Goal: Task Accomplishment & Management: Manage account settings

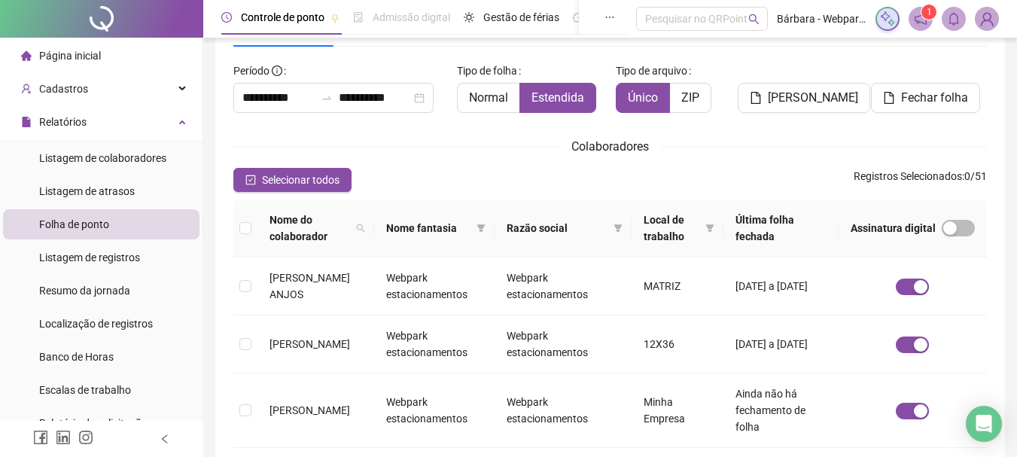
scroll to position [80, 0]
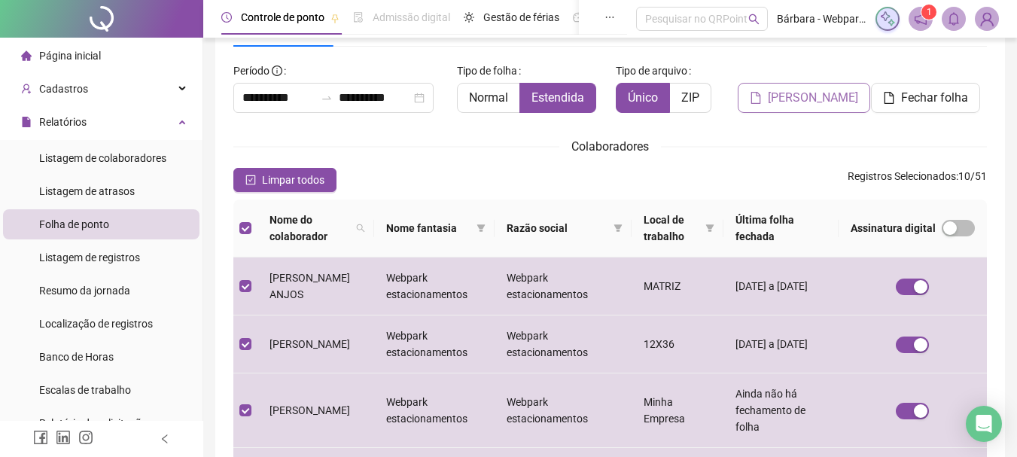
click at [807, 102] on span "[PERSON_NAME]" at bounding box center [813, 98] width 90 height 18
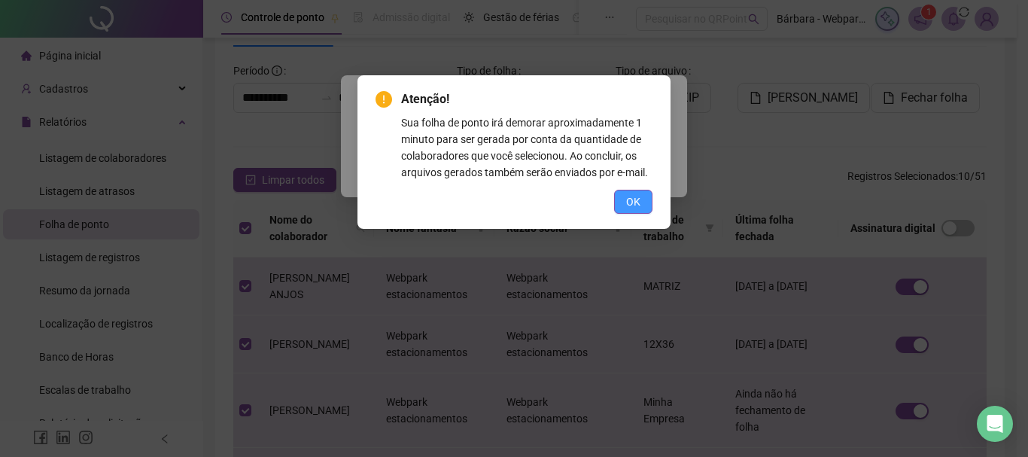
click at [634, 199] on span "OK" at bounding box center [633, 201] width 14 height 17
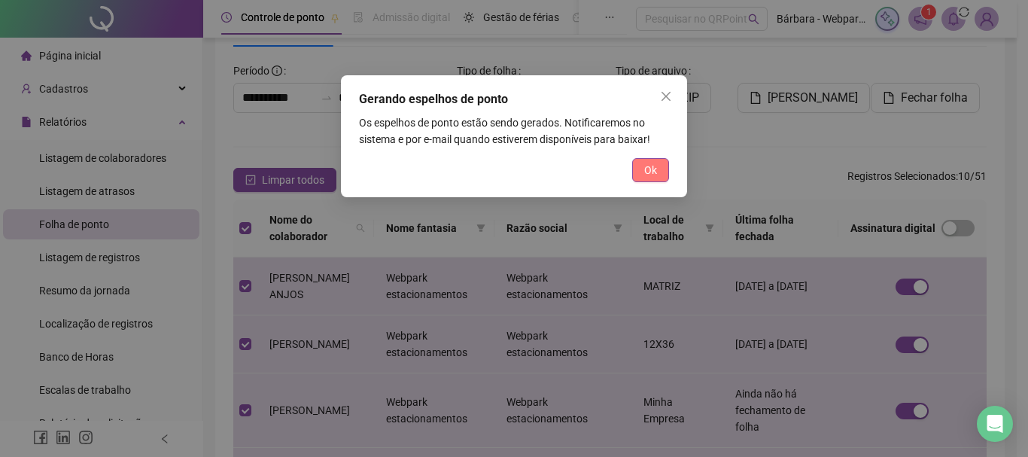
click at [653, 174] on span "Ok" at bounding box center [650, 170] width 13 height 17
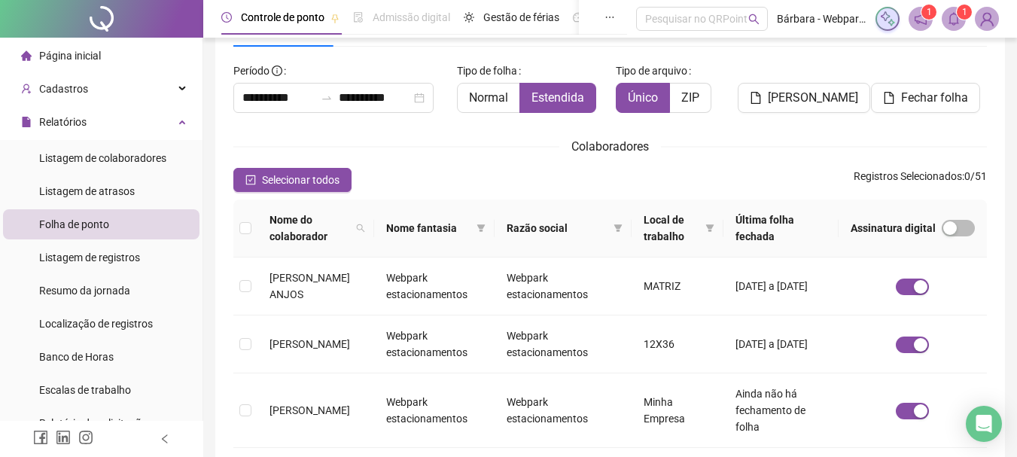
click at [959, 20] on icon "bell" at bounding box center [954, 19] width 14 height 14
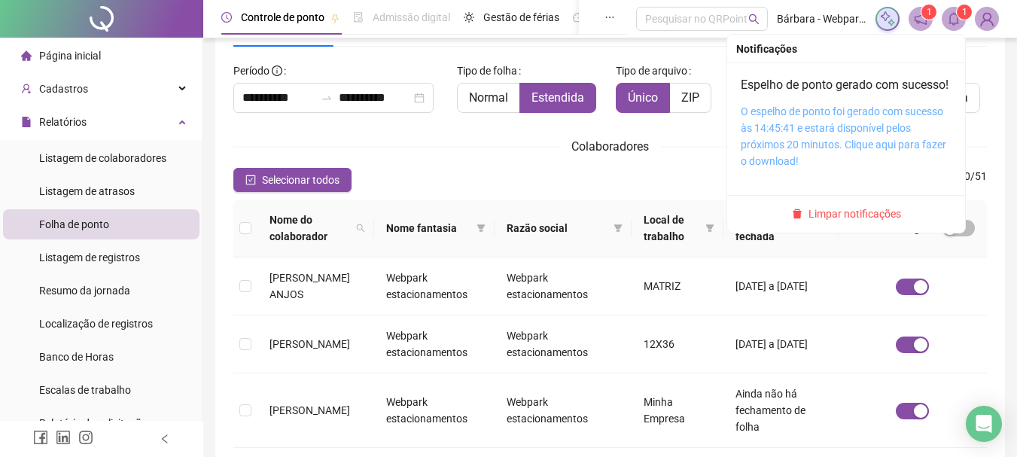
click at [824, 135] on link "O espelho de ponto foi gerado com sucesso às 14:45:41 e estará disponível pelos…" at bounding box center [843, 136] width 205 height 62
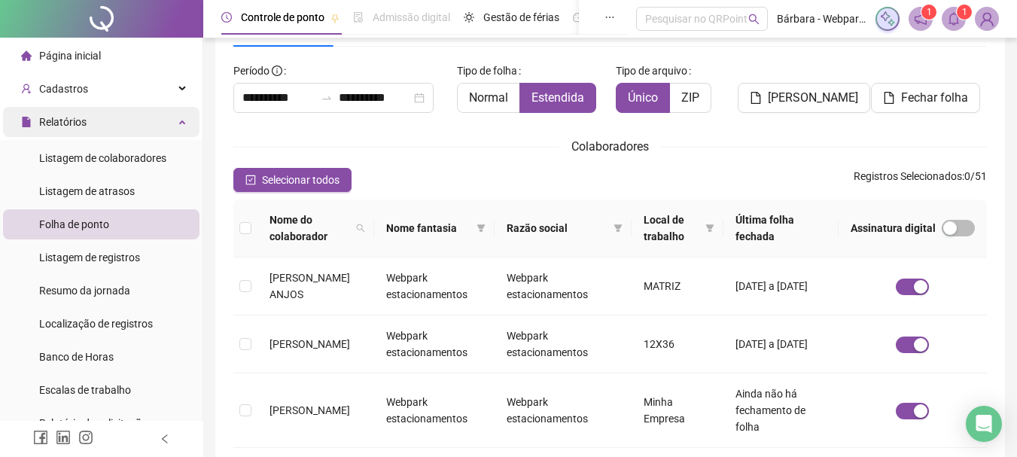
click at [108, 113] on div "Relatórios" at bounding box center [101, 122] width 196 height 30
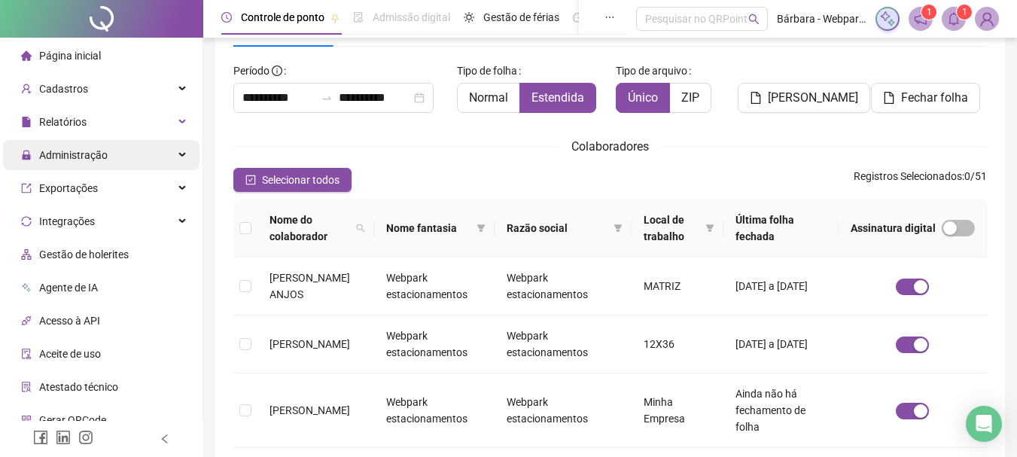
click at [118, 152] on div "Administração" at bounding box center [101, 155] width 196 height 30
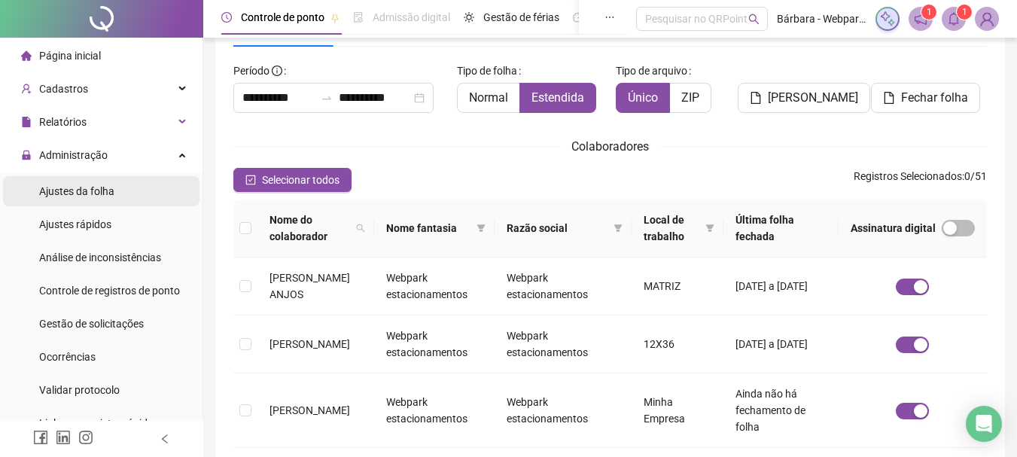
click at [124, 193] on li "Ajustes da folha" at bounding box center [101, 191] width 196 height 30
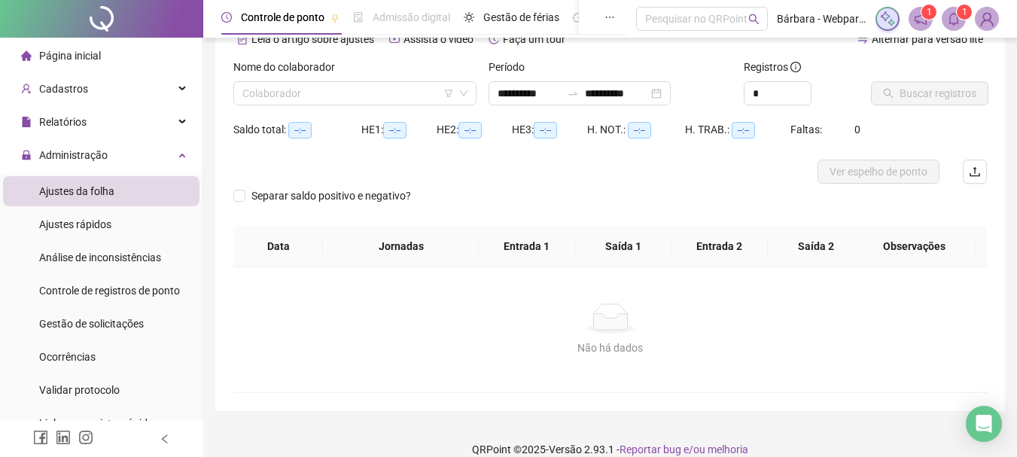
type input "**********"
click at [271, 99] on input "search" at bounding box center [347, 93] width 211 height 23
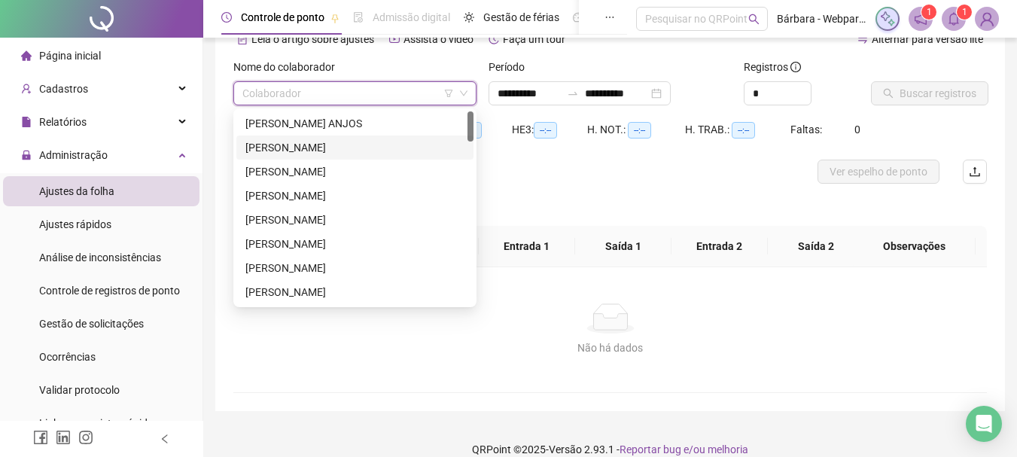
click at [296, 150] on div "[PERSON_NAME]" at bounding box center [354, 147] width 219 height 17
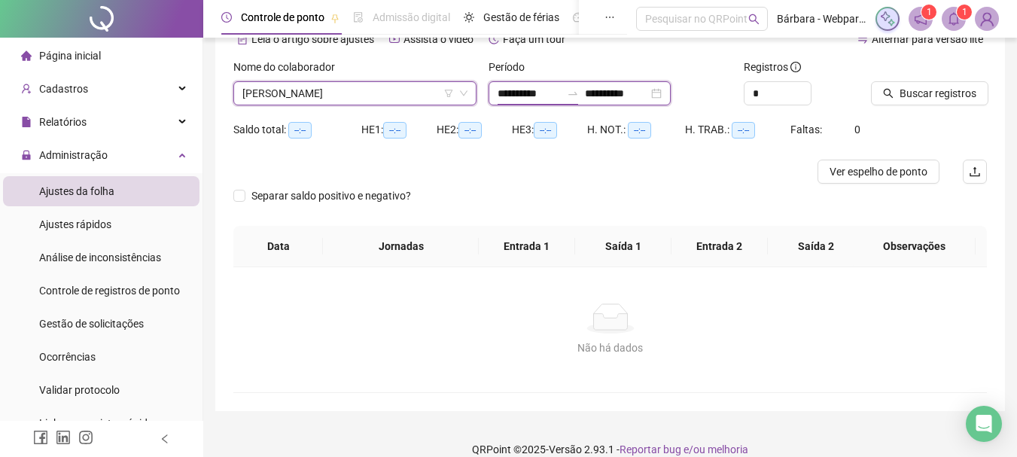
click at [504, 96] on input "**********" at bounding box center [528, 93] width 63 height 17
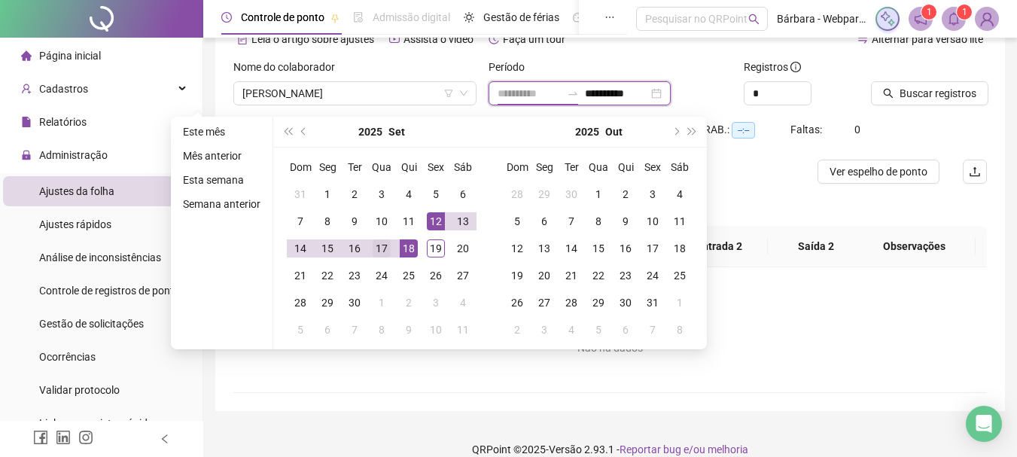
type input "**********"
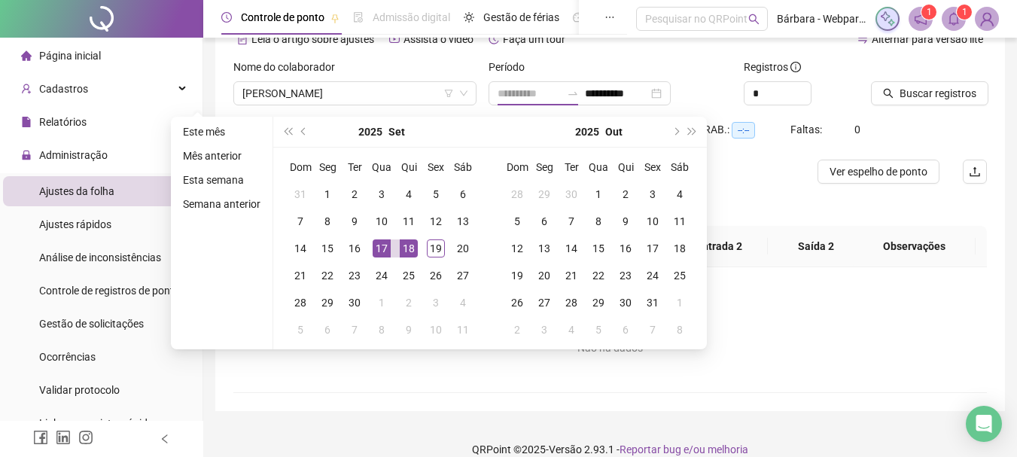
click at [380, 255] on div "17" at bounding box center [382, 248] width 18 height 18
click at [412, 257] on div "18" at bounding box center [409, 248] width 18 height 18
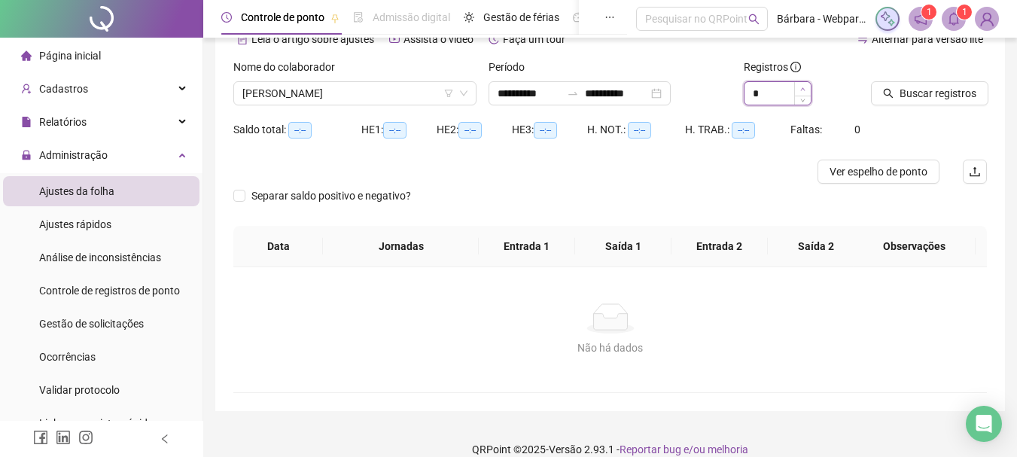
click at [802, 84] on span "Increase Value" at bounding box center [802, 89] width 17 height 14
type input "*"
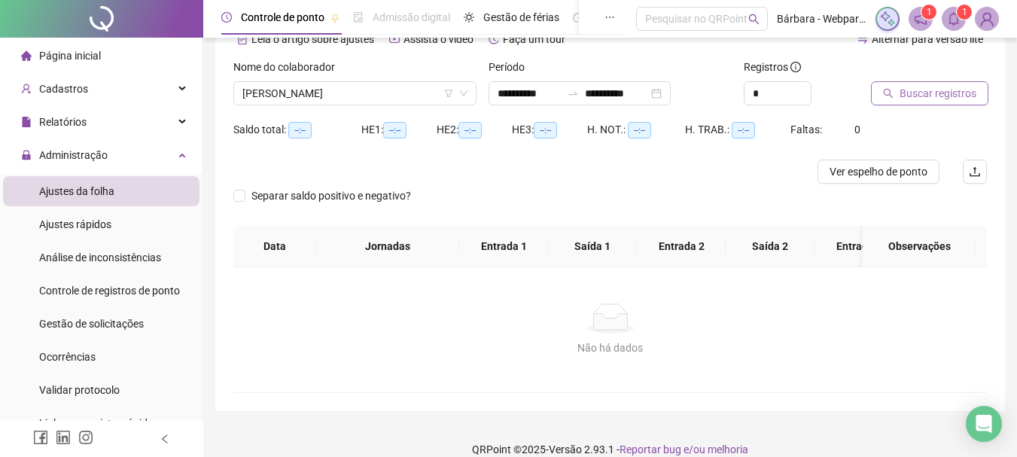
click at [924, 93] on span "Buscar registros" at bounding box center [937, 93] width 77 height 17
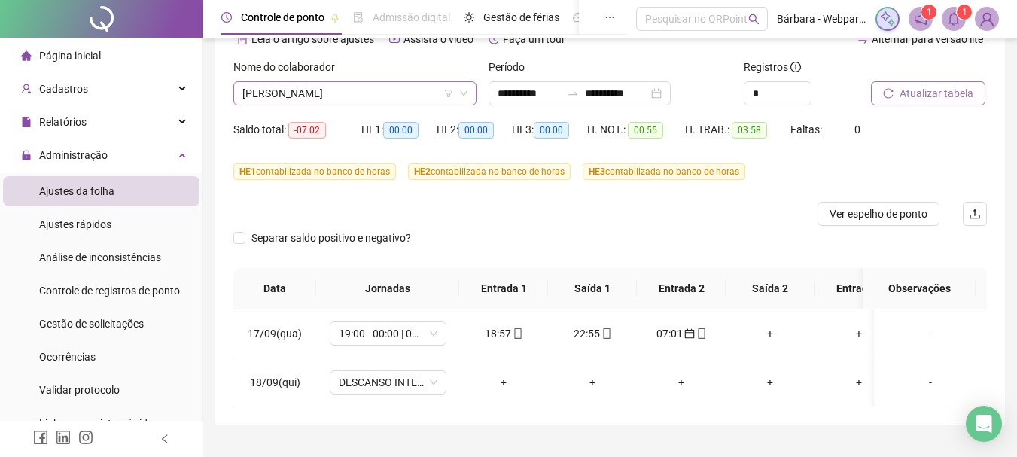
click at [269, 95] on span "[PERSON_NAME]" at bounding box center [354, 93] width 225 height 23
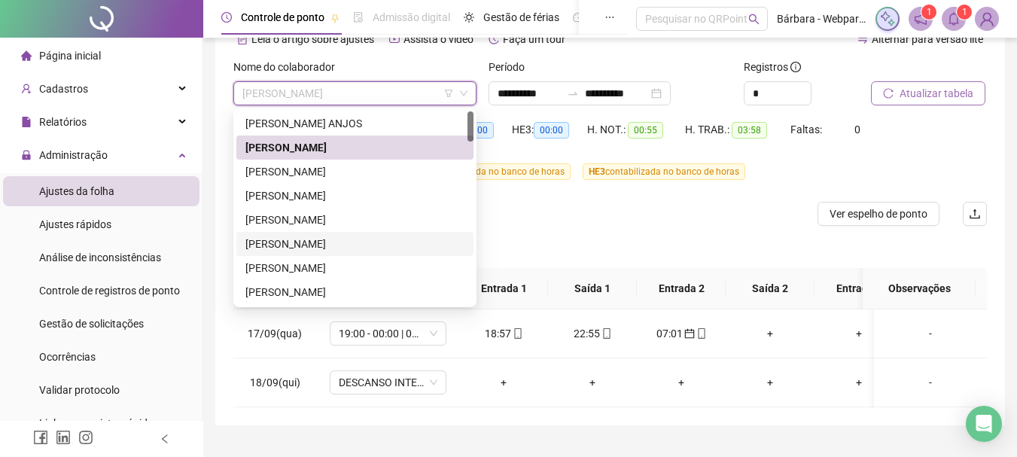
scroll to position [151, 0]
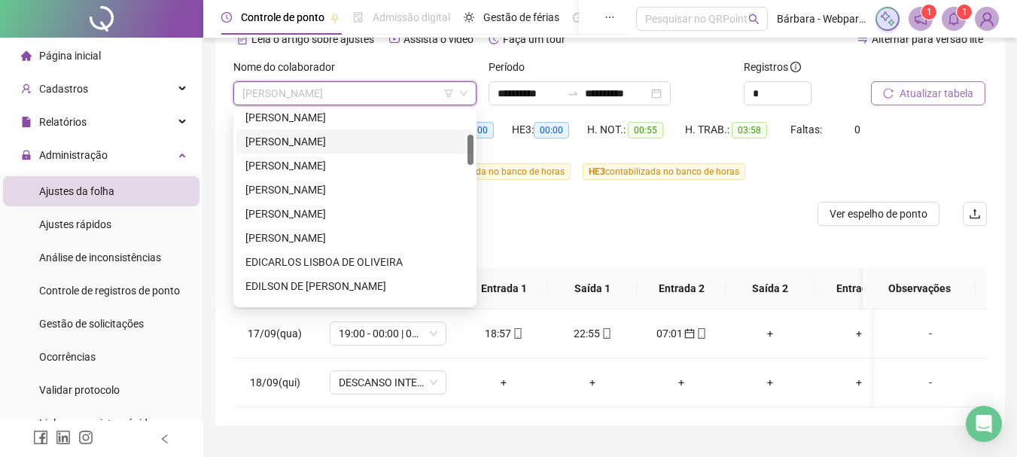
click at [330, 145] on div "[PERSON_NAME]" at bounding box center [354, 141] width 219 height 17
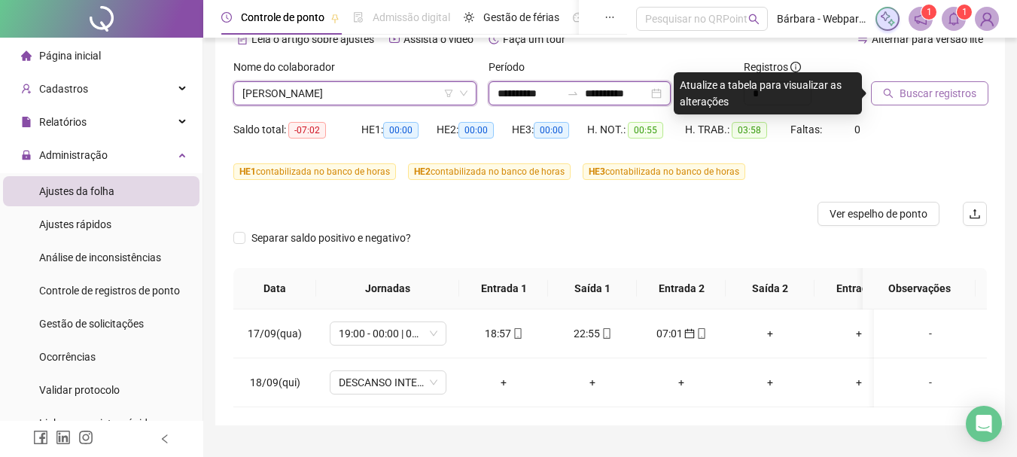
click at [508, 89] on input "**********" at bounding box center [528, 93] width 63 height 17
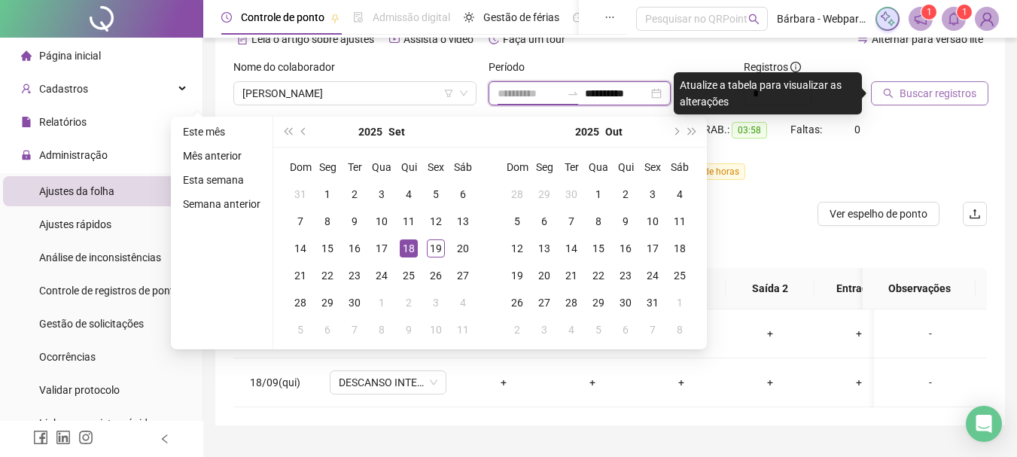
type input "**********"
click at [412, 248] on div "18" at bounding box center [409, 248] width 18 height 18
type input "**********"
click at [434, 248] on div "19" at bounding box center [436, 248] width 18 height 18
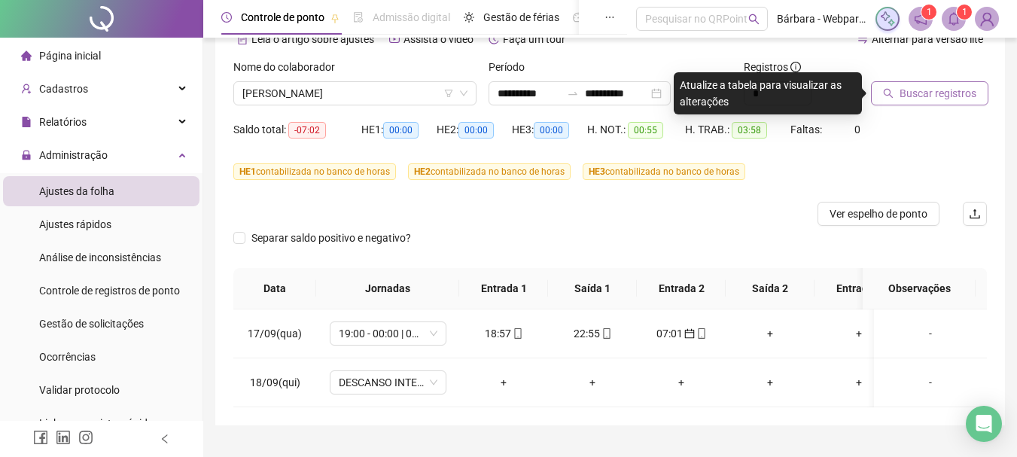
click at [932, 97] on span "Buscar registros" at bounding box center [937, 93] width 77 height 17
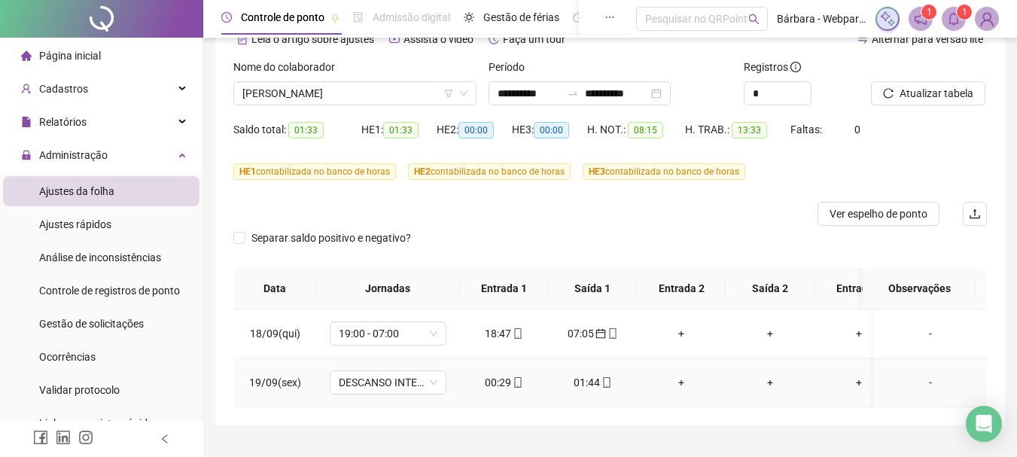
click at [519, 383] on icon "mobile" at bounding box center [518, 382] width 11 height 11
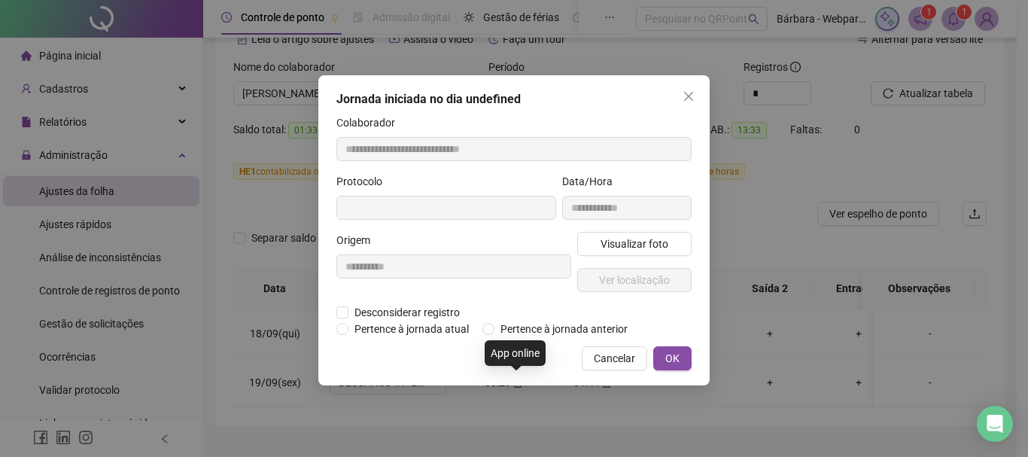
type input "**********"
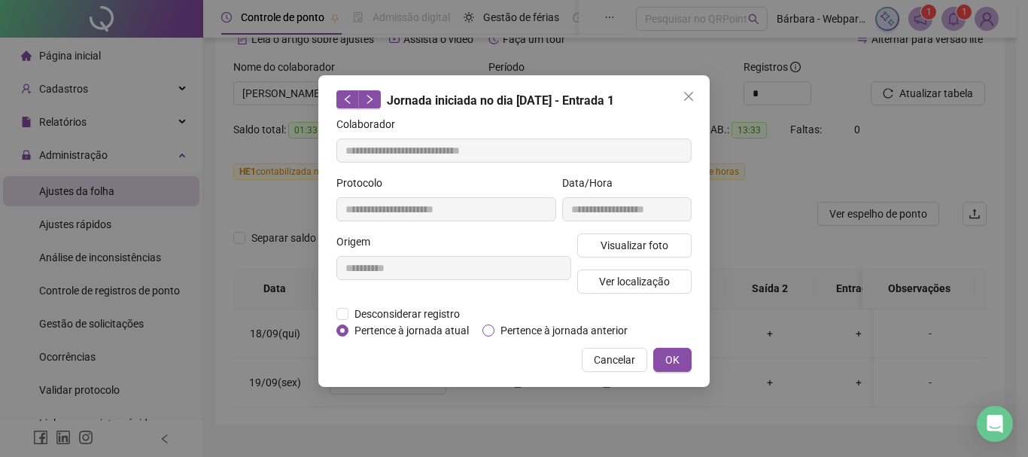
click at [620, 330] on span "Pertence à jornada anterior" at bounding box center [563, 330] width 139 height 17
click at [674, 354] on span "OK" at bounding box center [672, 359] width 14 height 17
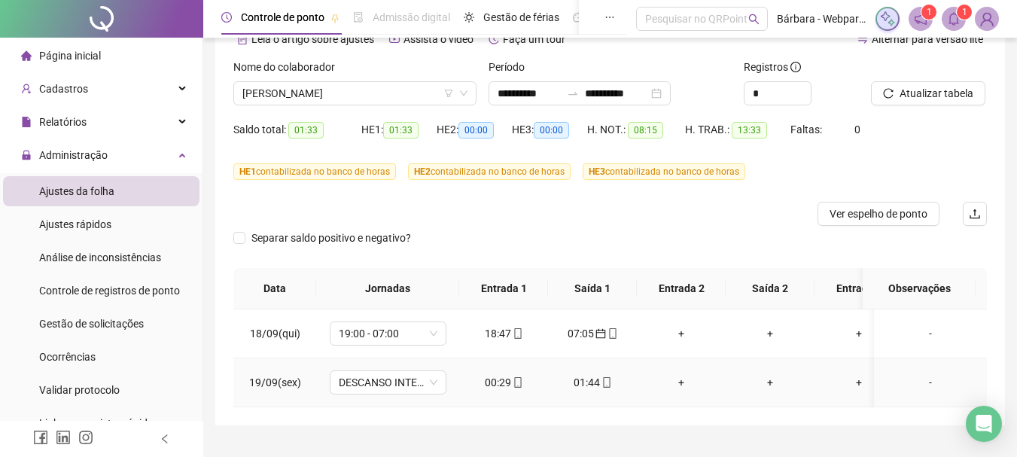
click at [610, 380] on icon "mobile" at bounding box center [606, 382] width 11 height 11
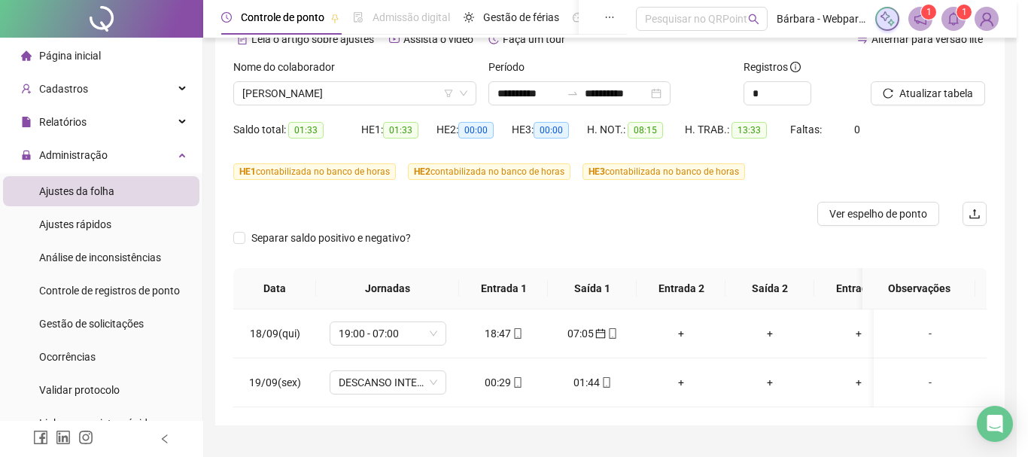
type input "**********"
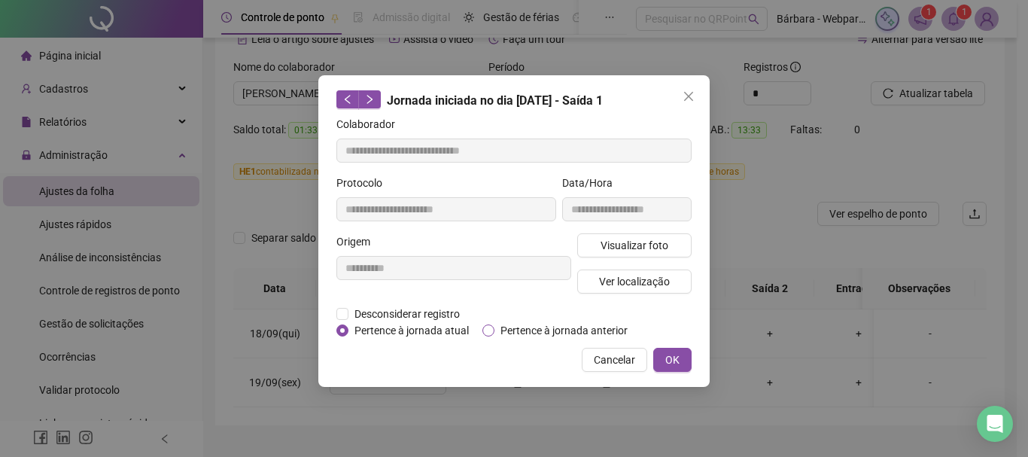
click at [567, 330] on span "Pertence à jornada anterior" at bounding box center [563, 330] width 139 height 17
click at [668, 361] on span "OK" at bounding box center [672, 359] width 14 height 17
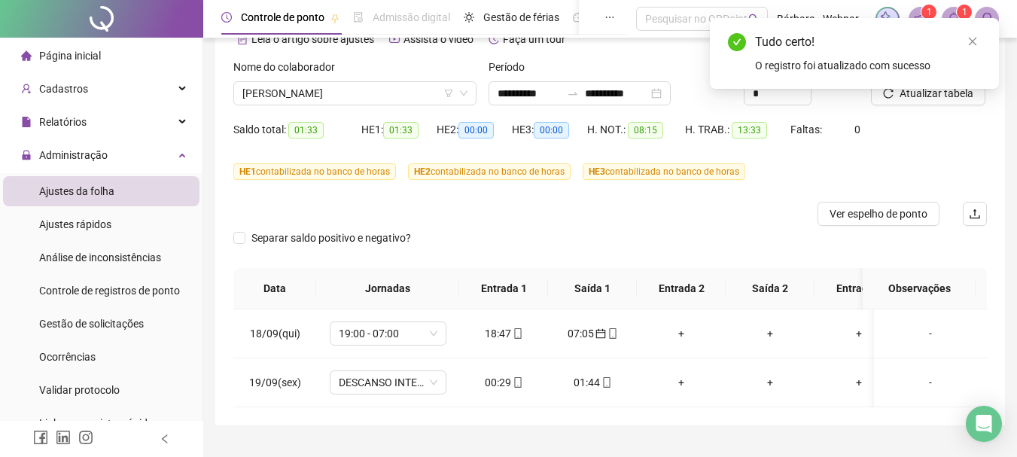
click at [932, 86] on div "Tudo certo! O registro foi atualizado com sucesso" at bounding box center [854, 53] width 289 height 71
click at [977, 37] on icon "close" at bounding box center [972, 41] width 11 height 11
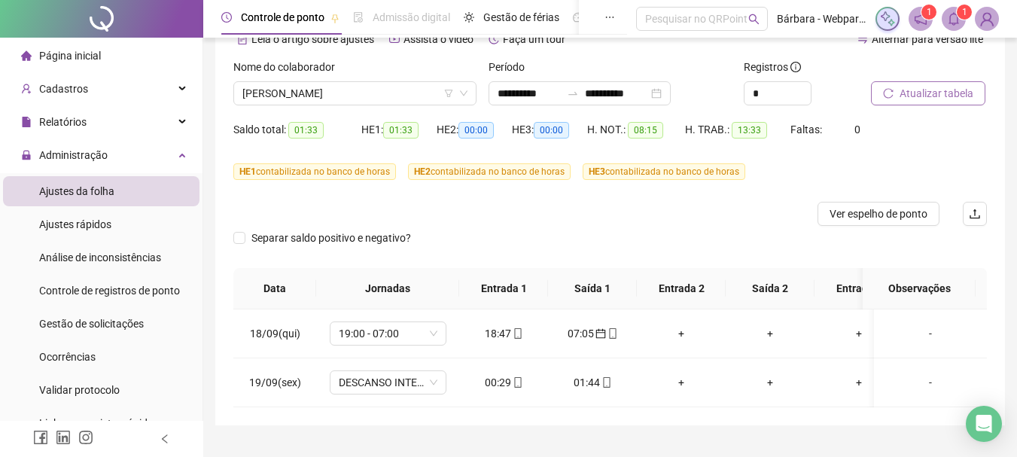
click at [951, 93] on span "Atualizar tabela" at bounding box center [936, 93] width 74 height 17
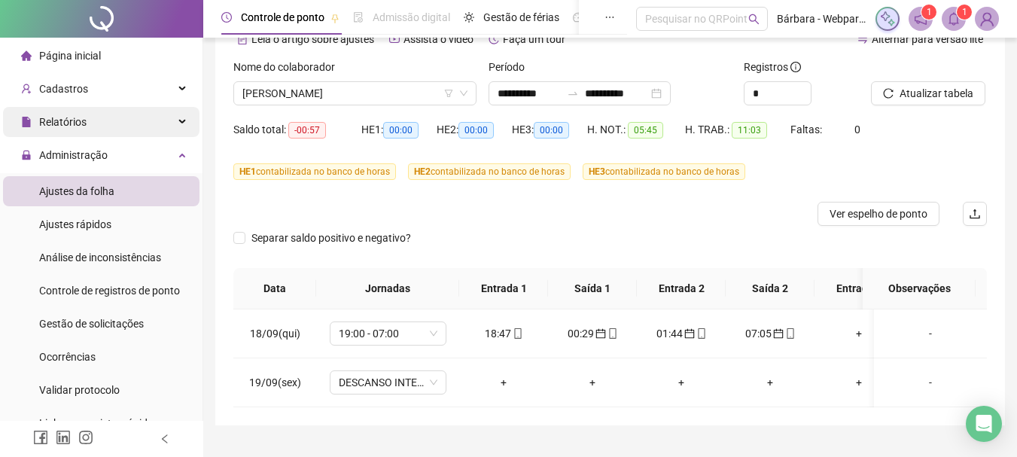
click at [91, 125] on div "Relatórios" at bounding box center [101, 122] width 196 height 30
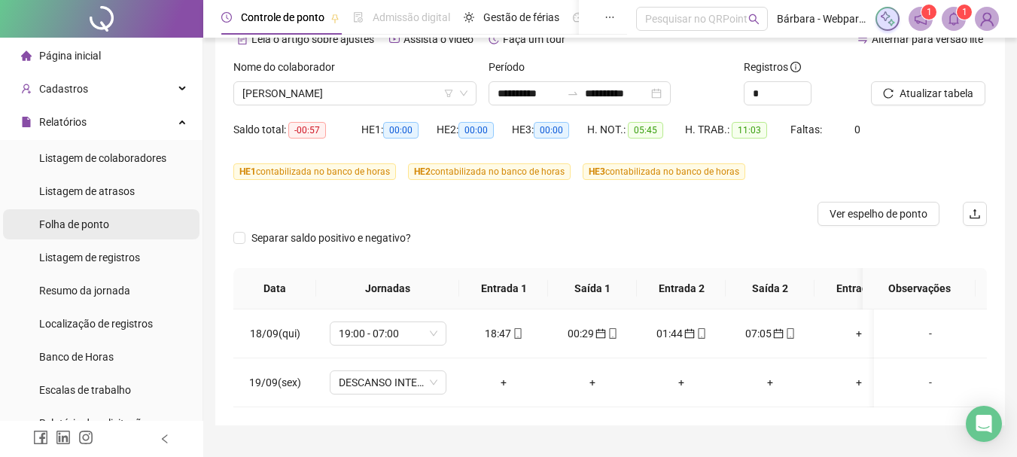
click at [114, 233] on li "Folha de ponto" at bounding box center [101, 224] width 196 height 30
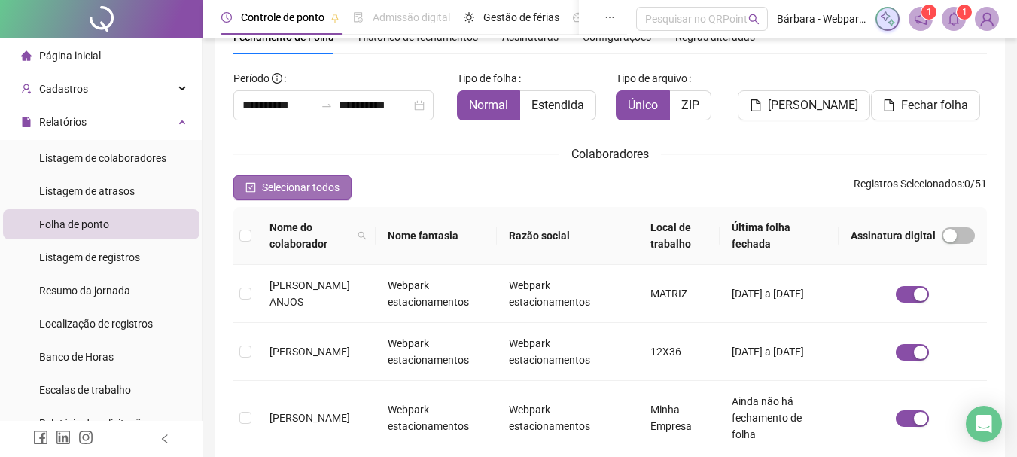
scroll to position [80, 0]
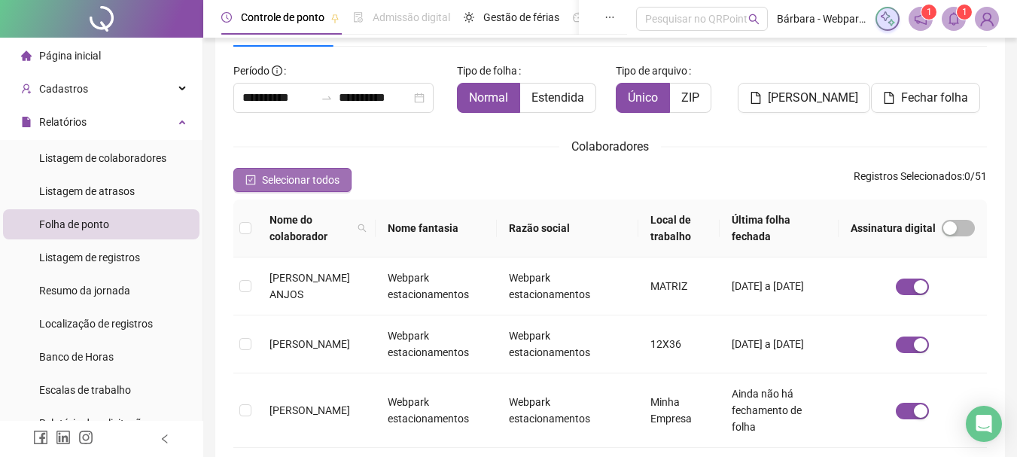
click at [305, 186] on span "Selecionar todos" at bounding box center [301, 180] width 78 height 17
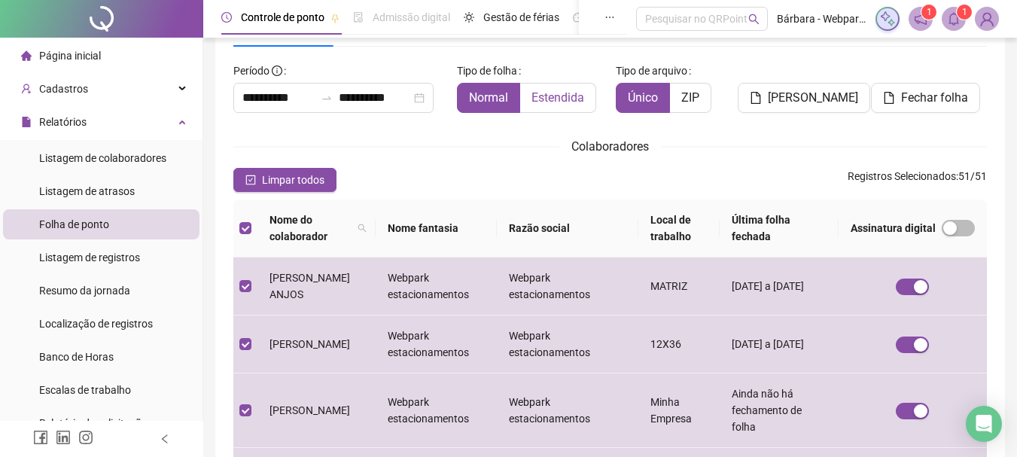
click at [556, 92] on span "Estendida" at bounding box center [557, 97] width 53 height 14
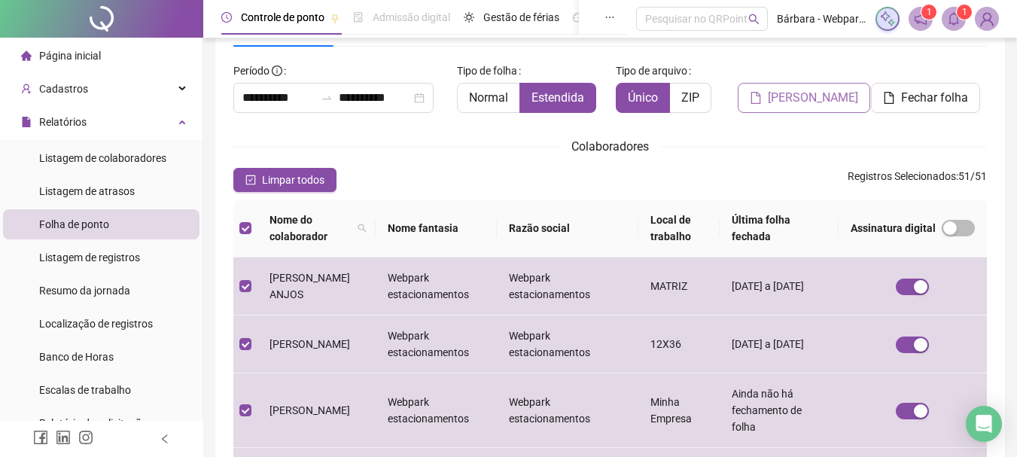
click at [816, 91] on span "[PERSON_NAME]" at bounding box center [813, 98] width 90 height 18
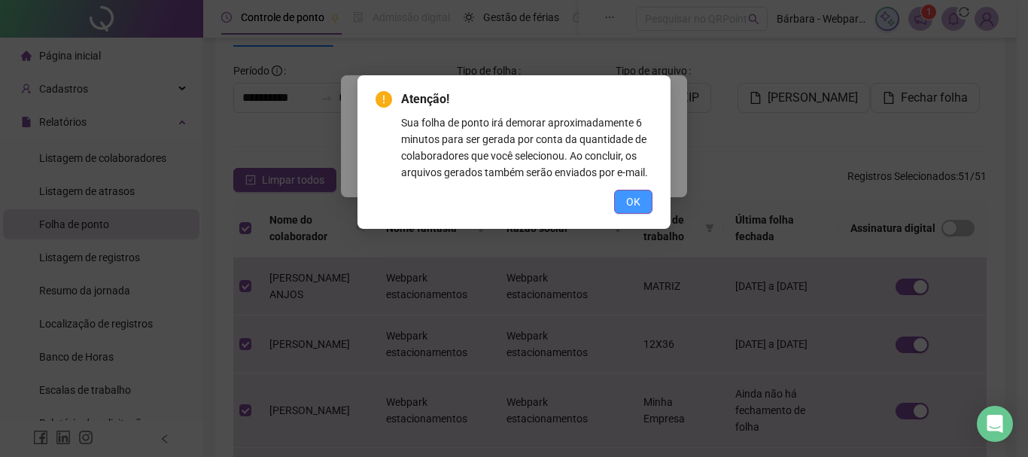
click at [634, 205] on span "OK" at bounding box center [633, 201] width 14 height 17
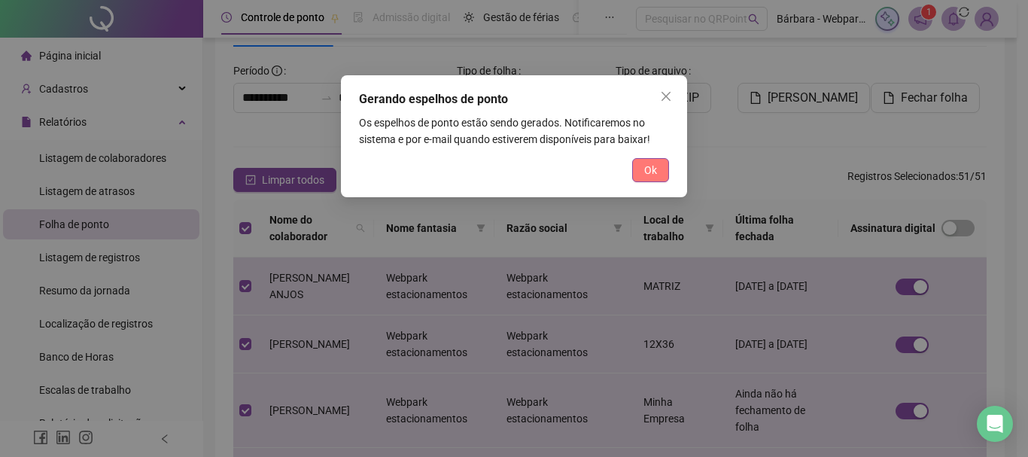
click at [661, 175] on button "Ok" at bounding box center [650, 170] width 37 height 24
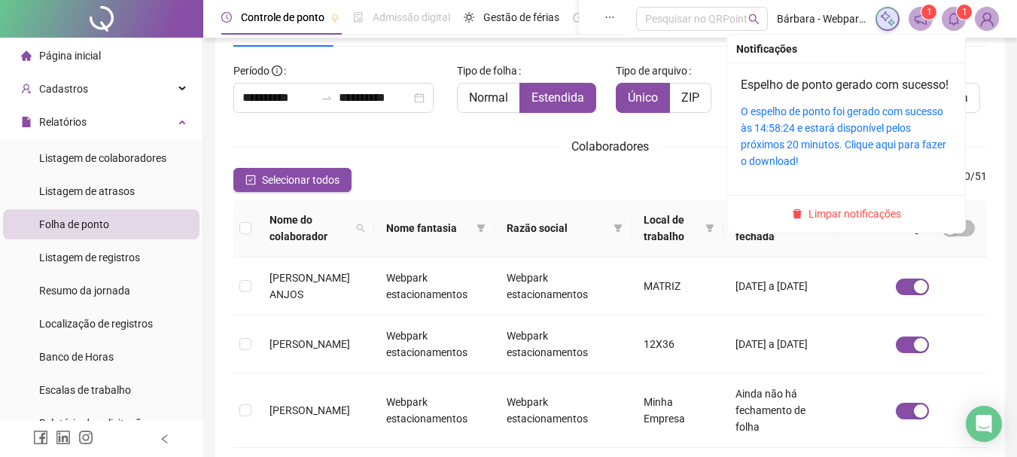
click at [957, 19] on icon "bell" at bounding box center [953, 19] width 11 height 14
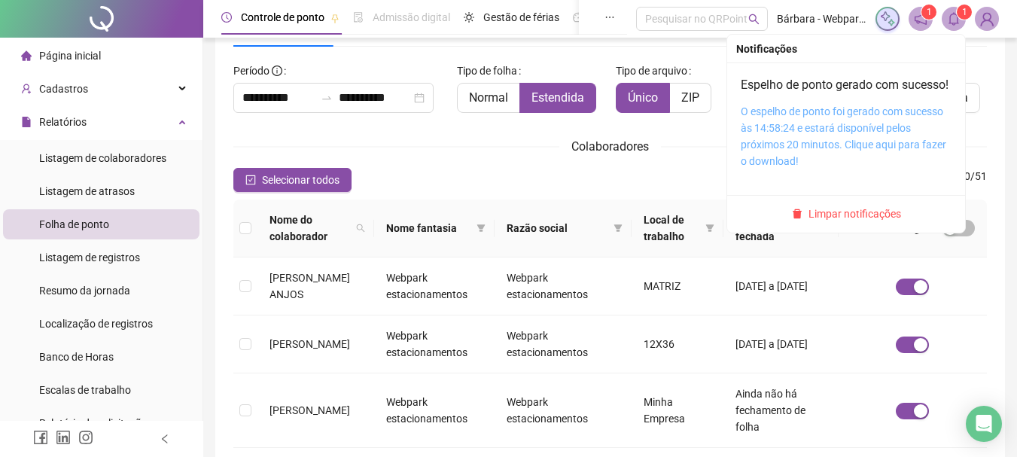
click at [836, 134] on link "O espelho de ponto foi gerado com sucesso às 14:58:24 e estará disponível pelos…" at bounding box center [843, 136] width 205 height 62
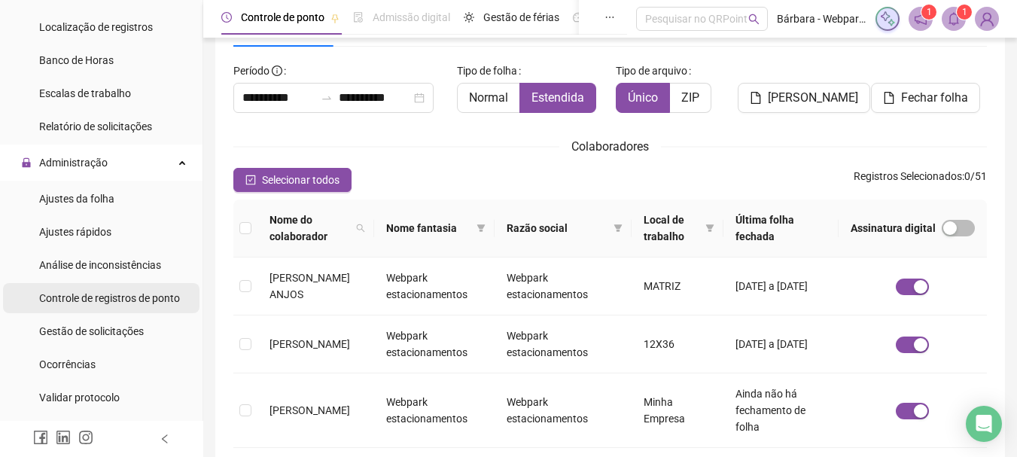
scroll to position [301, 0]
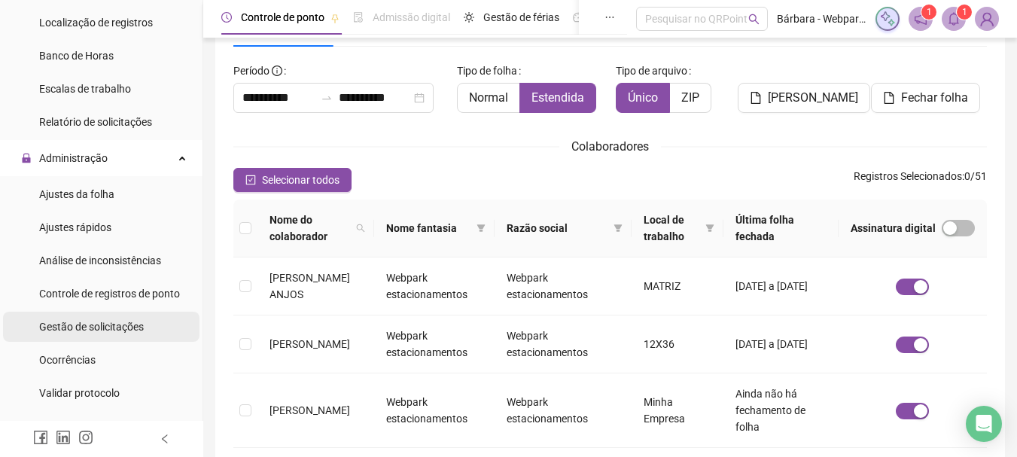
click at [129, 328] on span "Gestão de solicitações" at bounding box center [91, 327] width 105 height 12
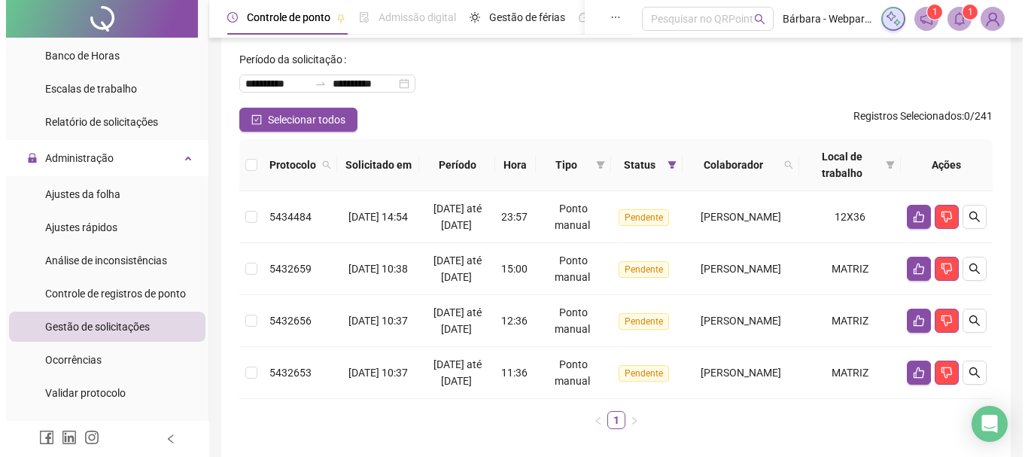
scroll to position [151, 0]
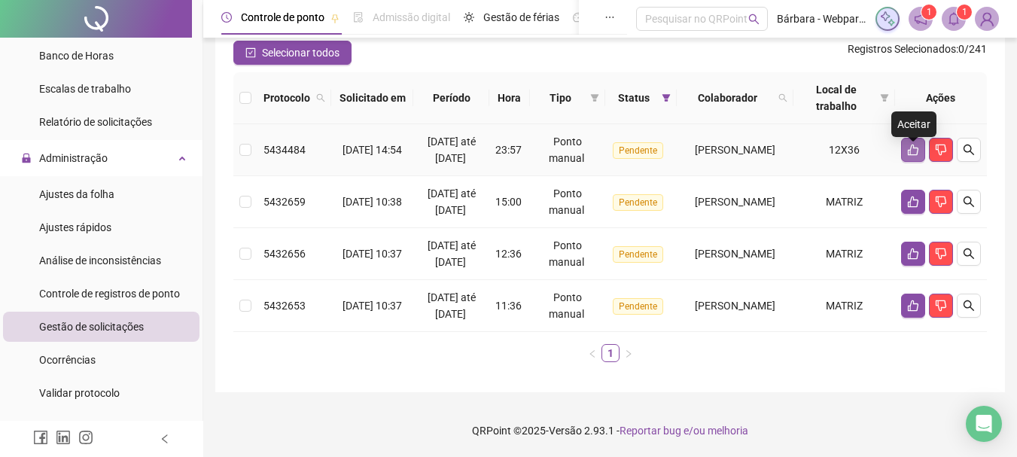
click at [911, 144] on icon "like" at bounding box center [913, 150] width 12 height 12
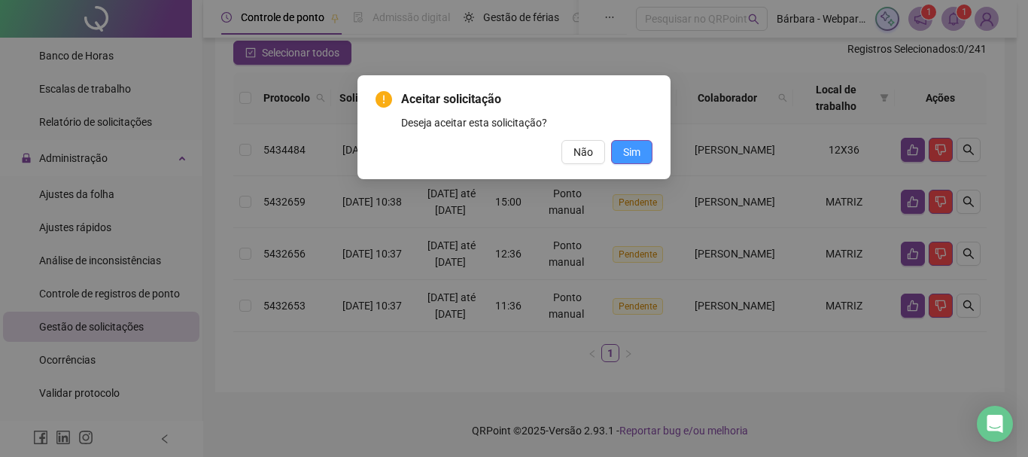
click at [637, 150] on span "Sim" at bounding box center [631, 152] width 17 height 17
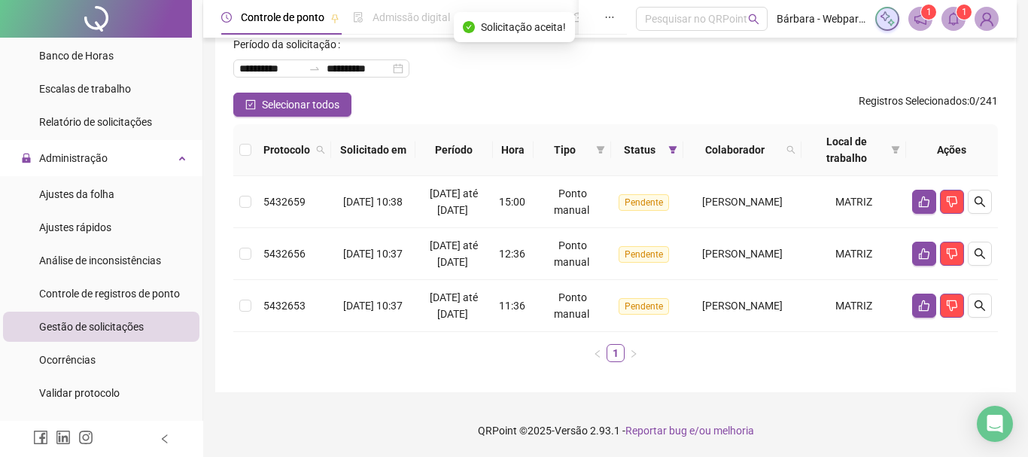
scroll to position [132, 0]
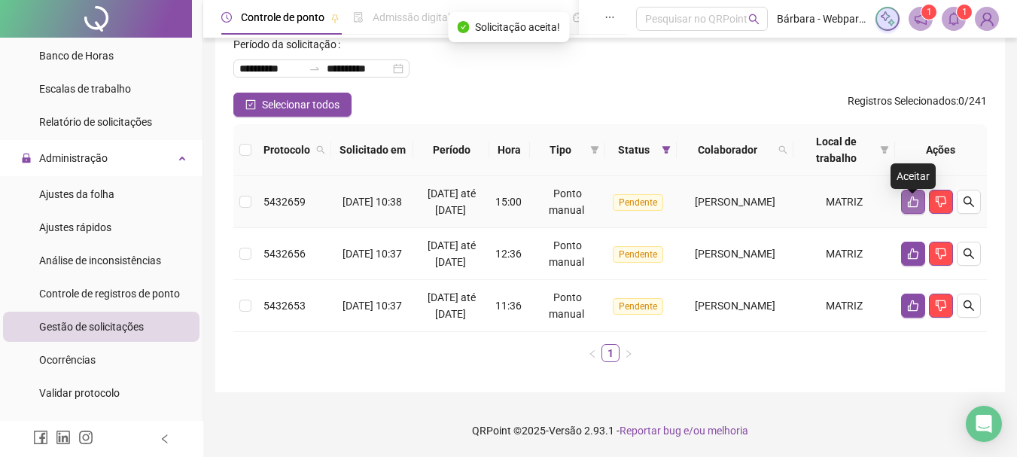
click at [909, 196] on icon "like" at bounding box center [913, 202] width 12 height 12
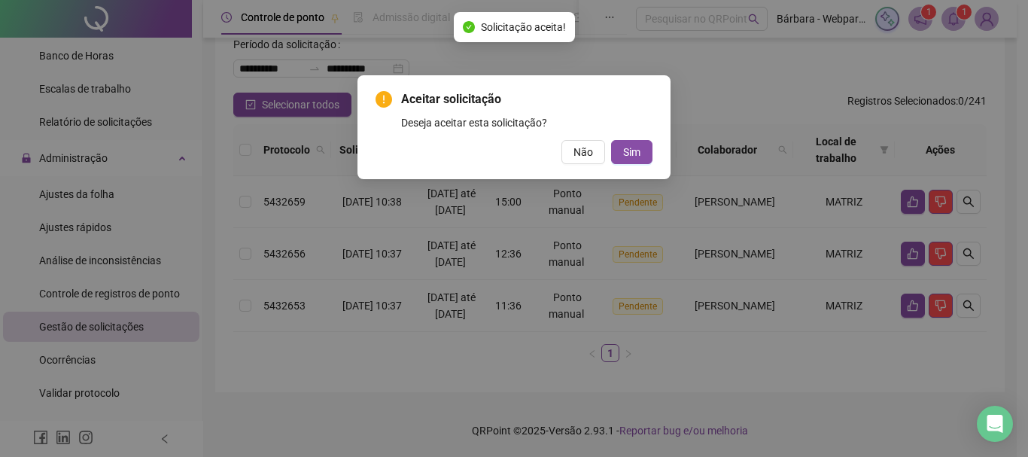
click at [655, 149] on div "Aceitar solicitação Deseja aceitar esta solicitação? Não Sim" at bounding box center [513, 127] width 313 height 104
click at [640, 149] on button "Sim" at bounding box center [631, 152] width 41 height 24
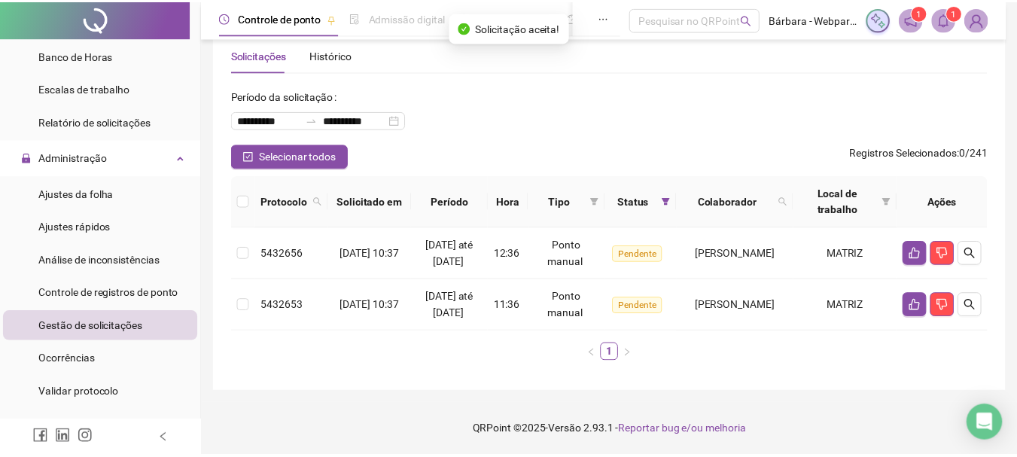
scroll to position [63, 0]
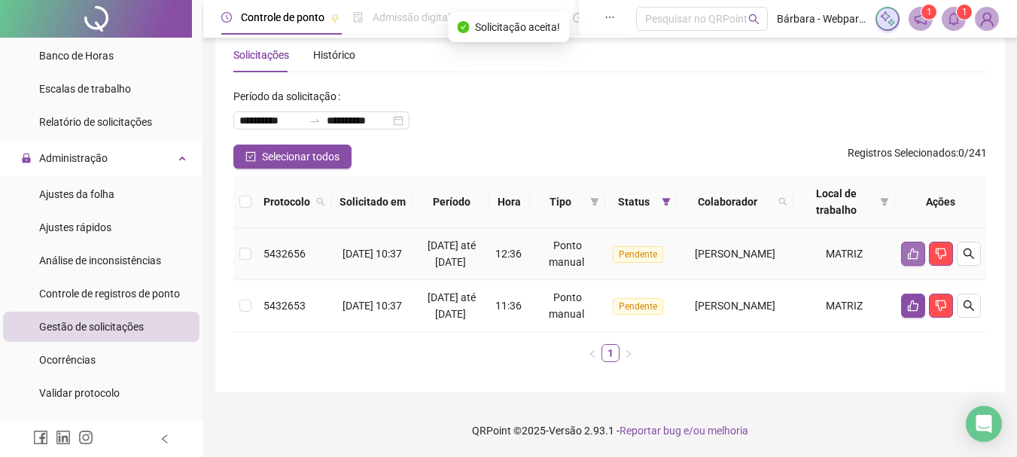
click at [913, 248] on icon "like" at bounding box center [913, 253] width 11 height 11
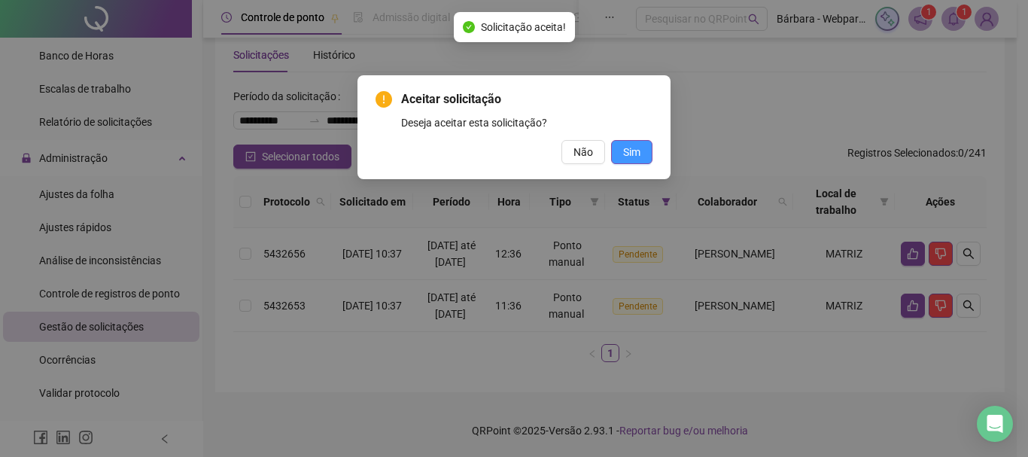
click at [638, 154] on span "Sim" at bounding box center [631, 152] width 17 height 17
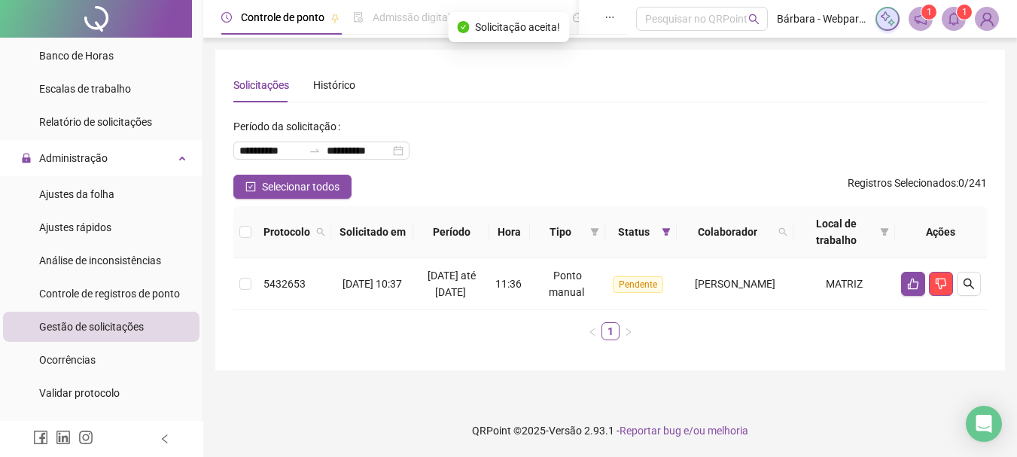
scroll to position [0, 0]
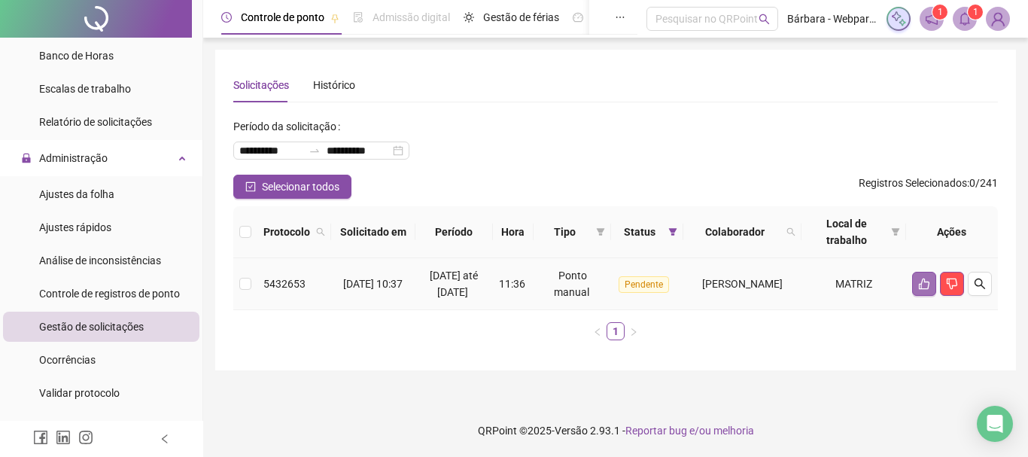
click at [921, 289] on icon "like" at bounding box center [924, 284] width 12 height 12
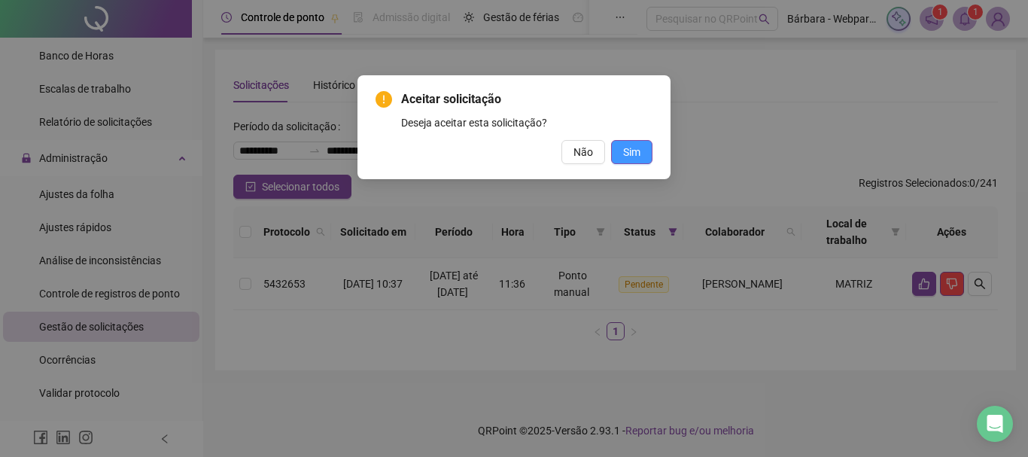
click at [640, 153] on button "Sim" at bounding box center [631, 152] width 41 height 24
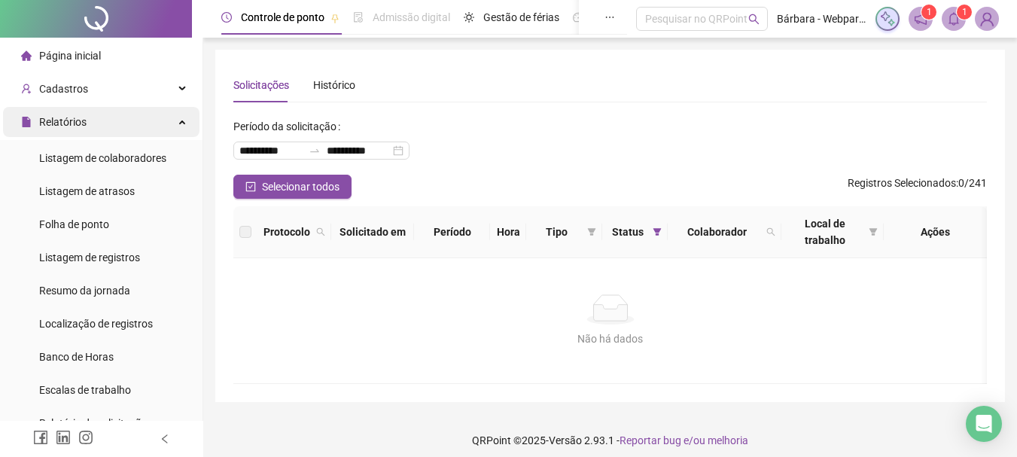
click at [135, 111] on div "Relatórios" at bounding box center [101, 122] width 196 height 30
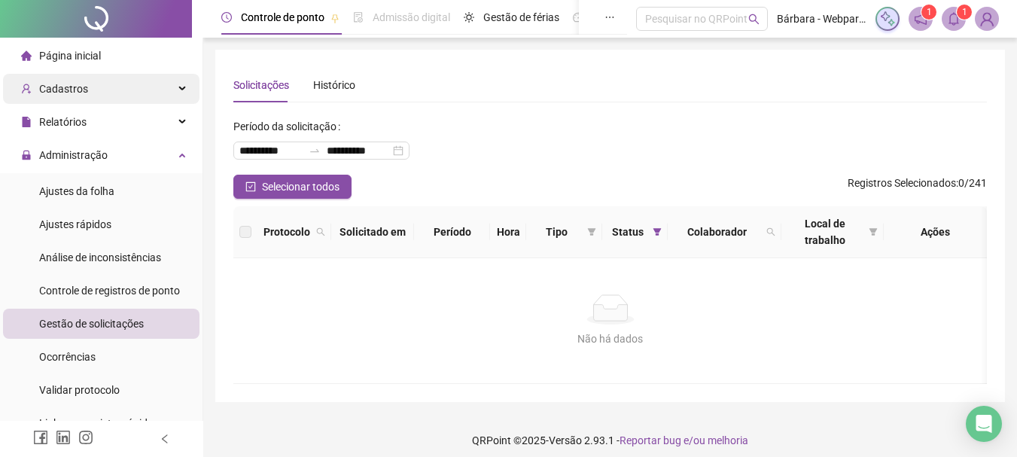
click at [128, 95] on div "Cadastros" at bounding box center [101, 89] width 196 height 30
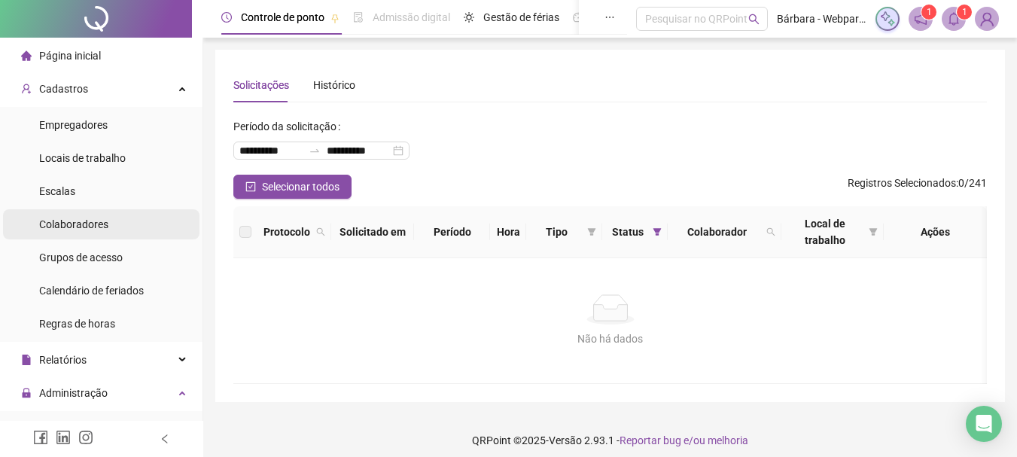
click at [117, 224] on li "Colaboradores" at bounding box center [101, 224] width 196 height 30
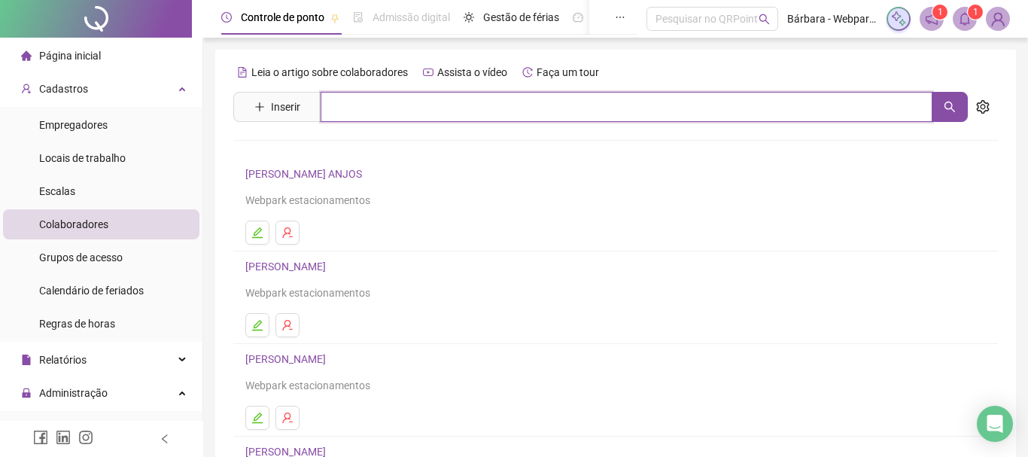
click at [408, 106] on input "text" at bounding box center [627, 107] width 612 height 30
type input "*****"
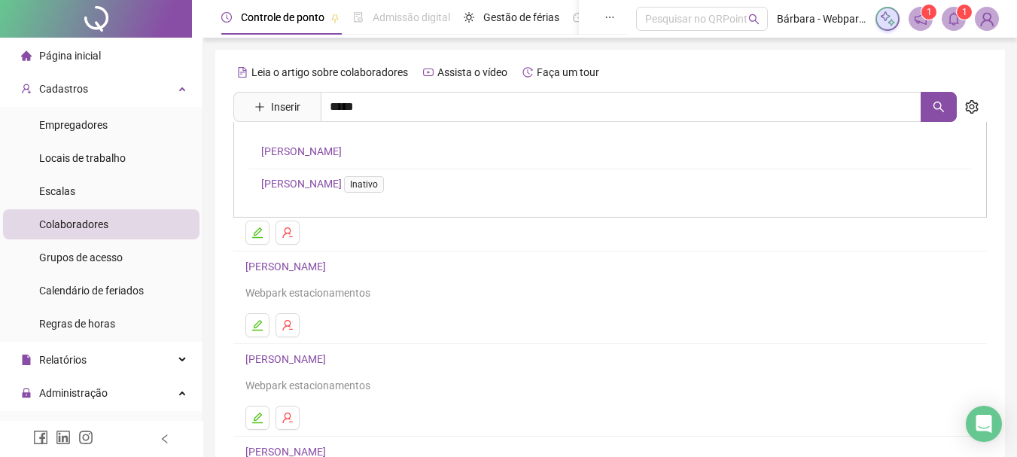
click at [301, 153] on link "[PERSON_NAME]" at bounding box center [301, 151] width 81 height 12
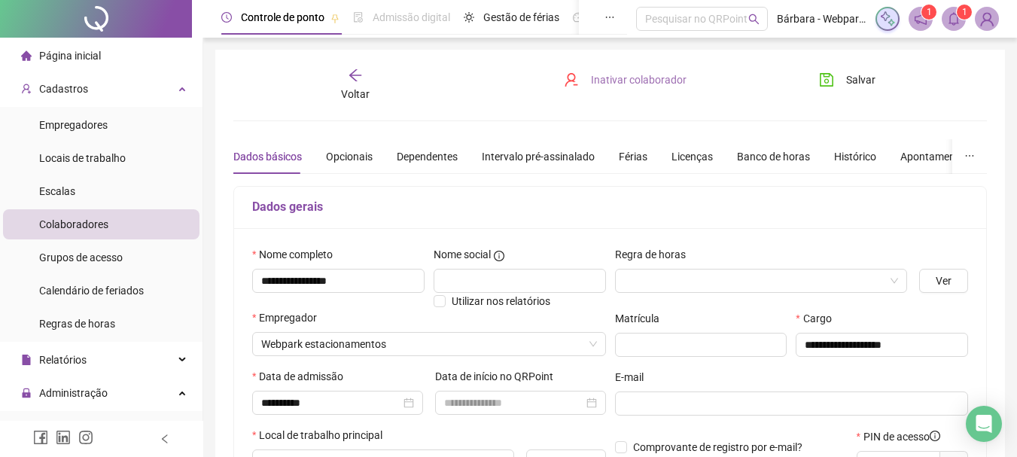
click at [644, 79] on span "Inativar colaborador" at bounding box center [639, 79] width 96 height 17
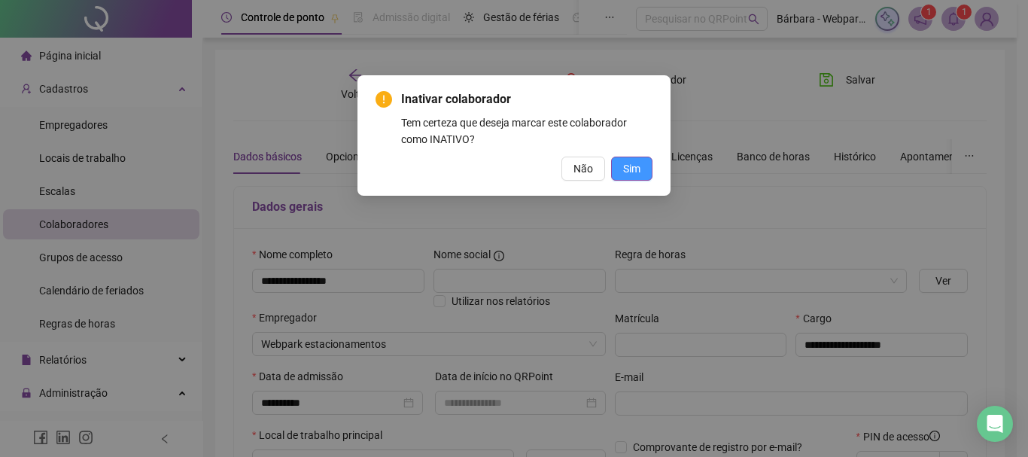
click at [626, 165] on span "Sim" at bounding box center [631, 168] width 17 height 17
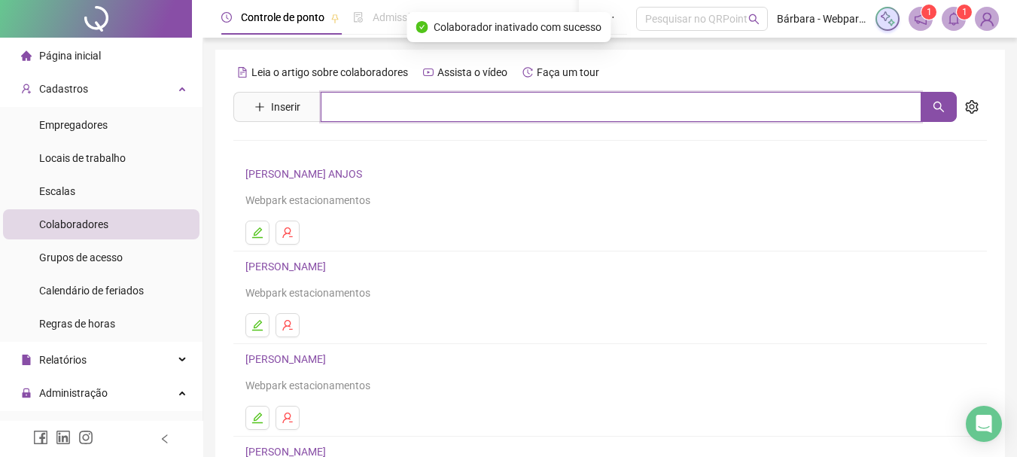
click at [379, 102] on input "text" at bounding box center [621, 107] width 601 height 30
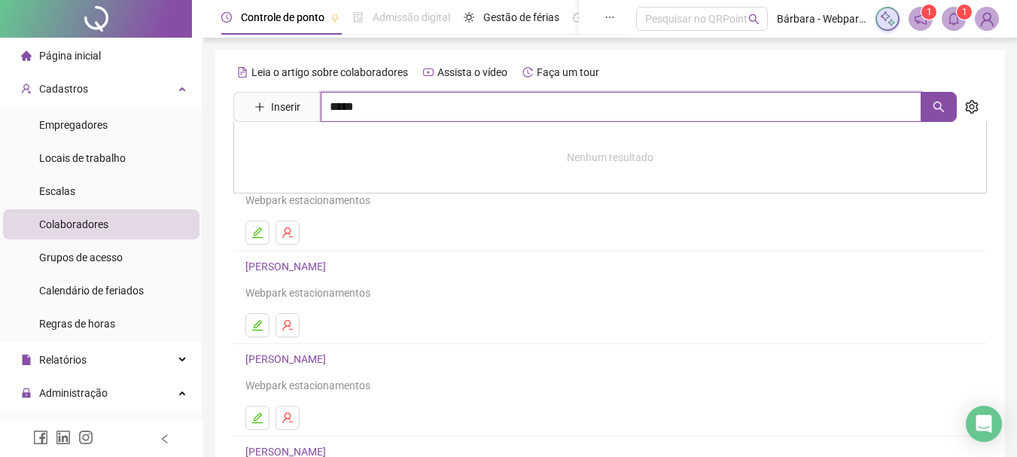
type input "*****"
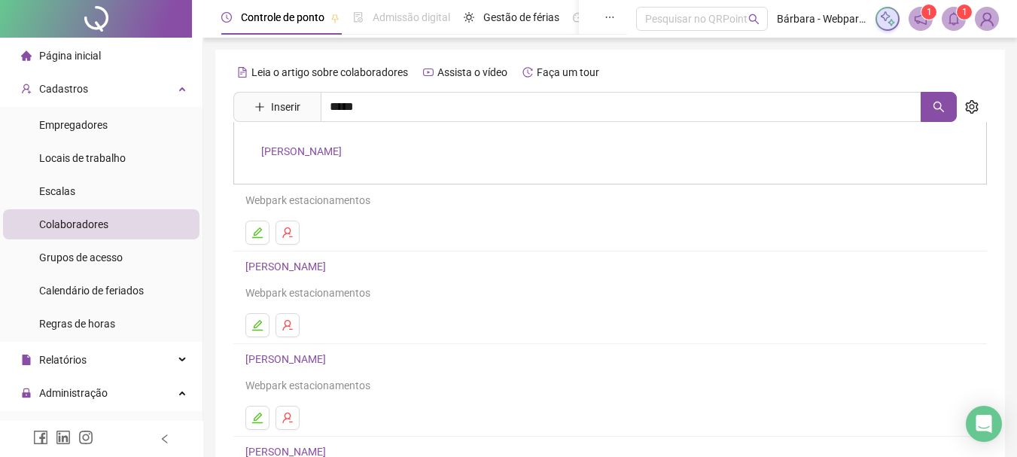
click at [336, 162] on div "[PERSON_NAME]" at bounding box center [609, 153] width 753 height 62
click at [338, 158] on div "Leia o artigo sobre colaboradores Assista o vídeo Faça um tour Inserir ***** [P…" at bounding box center [609, 352] width 753 height 585
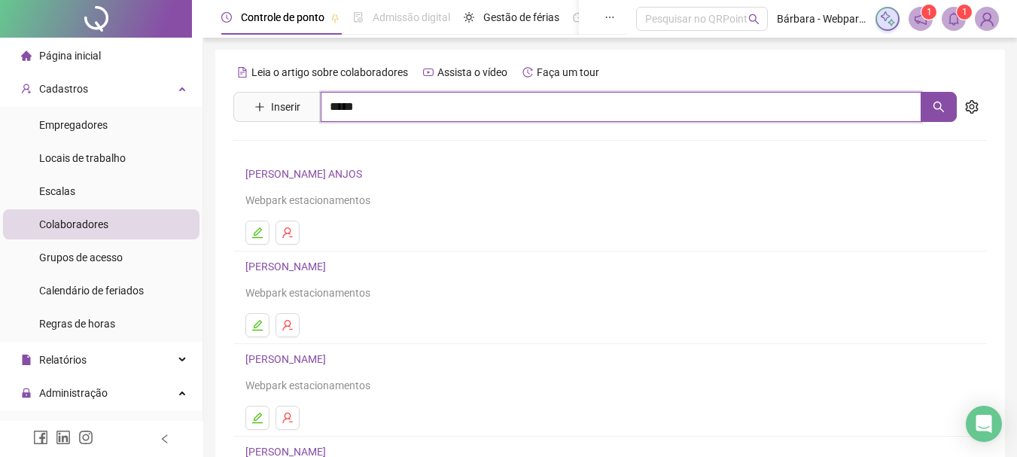
click at [371, 114] on input "*****" at bounding box center [621, 107] width 601 height 30
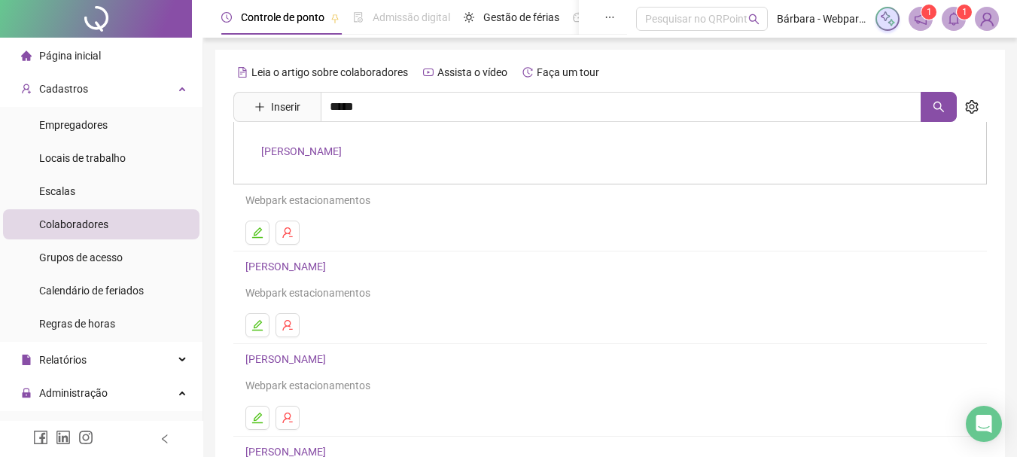
click at [360, 141] on div "[PERSON_NAME]" at bounding box center [609, 153] width 753 height 62
click at [358, 151] on div "Leia o artigo sobre colaboradores Assista o vídeo Faça um tour Inserir ***** [P…" at bounding box center [609, 352] width 753 height 585
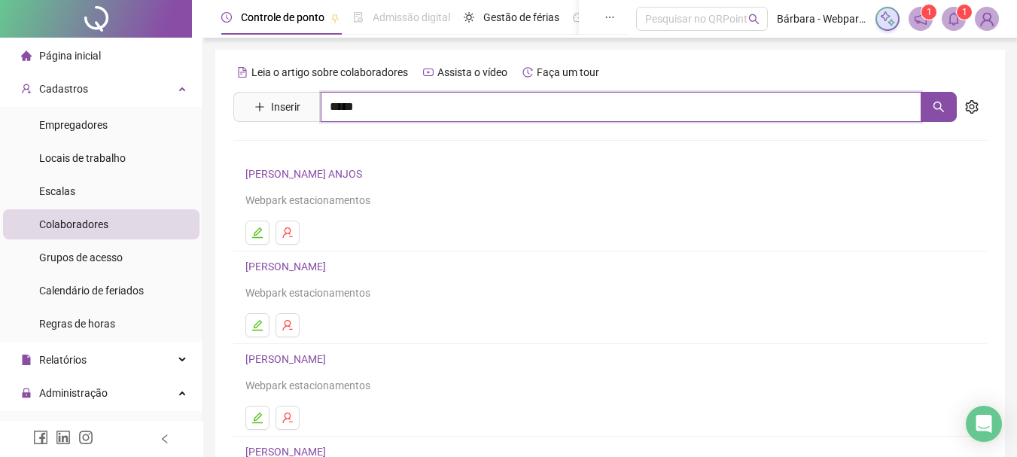
click at [386, 113] on input "*****" at bounding box center [621, 107] width 601 height 30
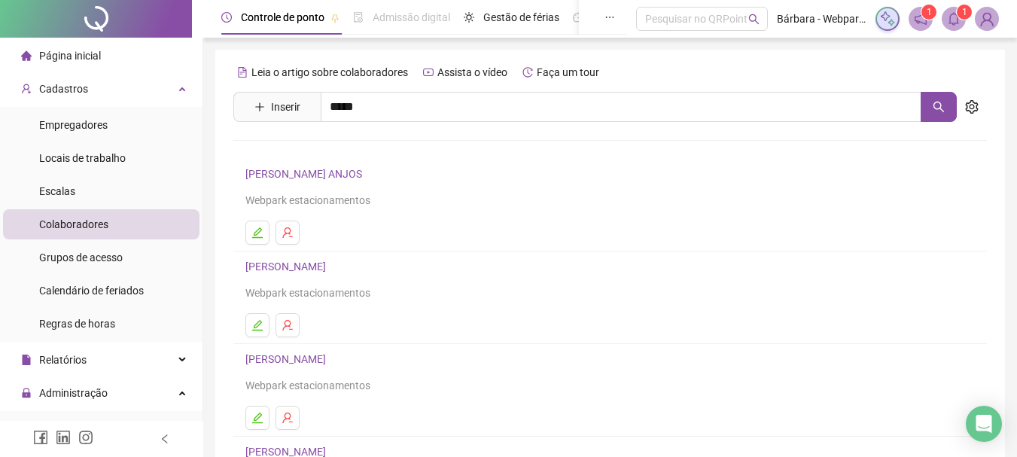
click at [342, 153] on link "[PERSON_NAME]" at bounding box center [301, 151] width 81 height 12
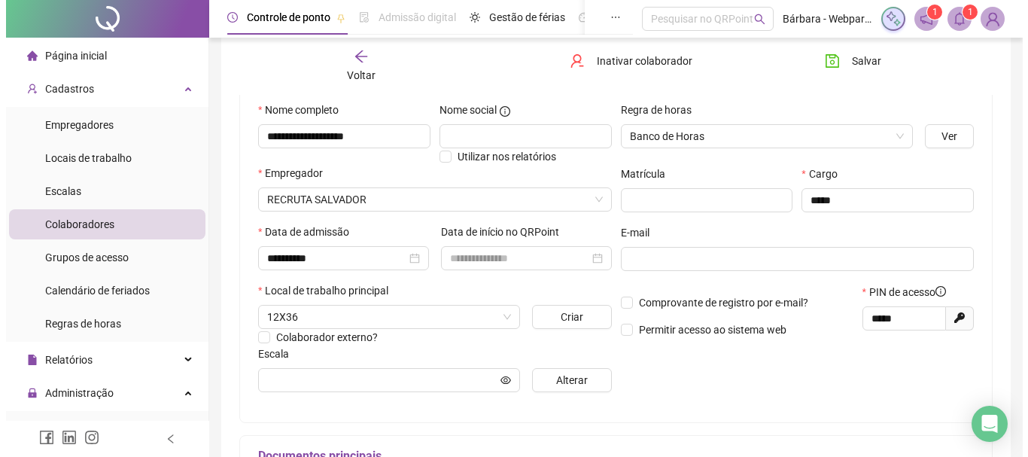
scroll to position [301, 0]
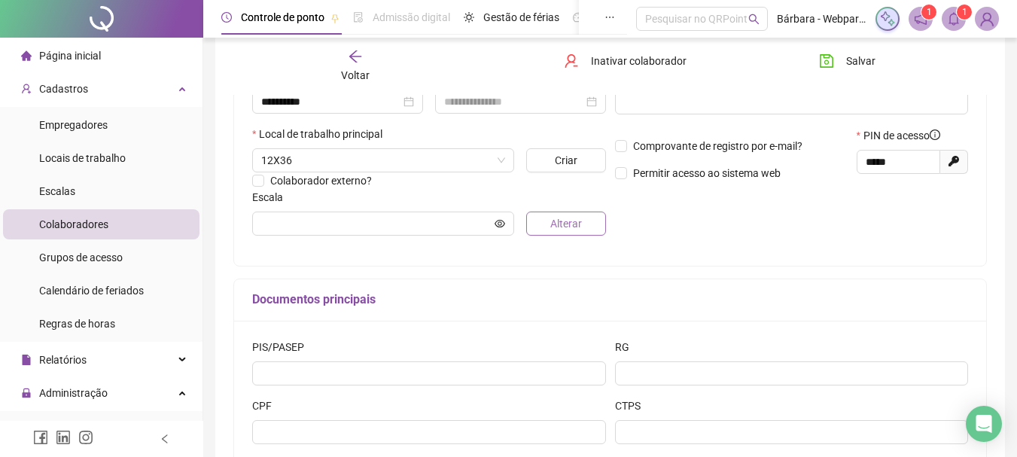
click at [549, 235] on button "Alterar" at bounding box center [565, 223] width 79 height 24
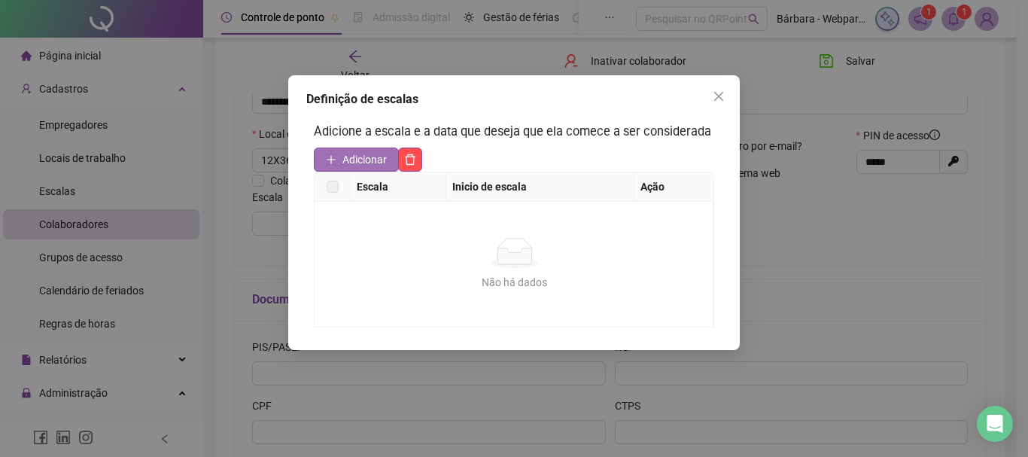
click at [361, 148] on button "Adicionar" at bounding box center [356, 160] width 85 height 24
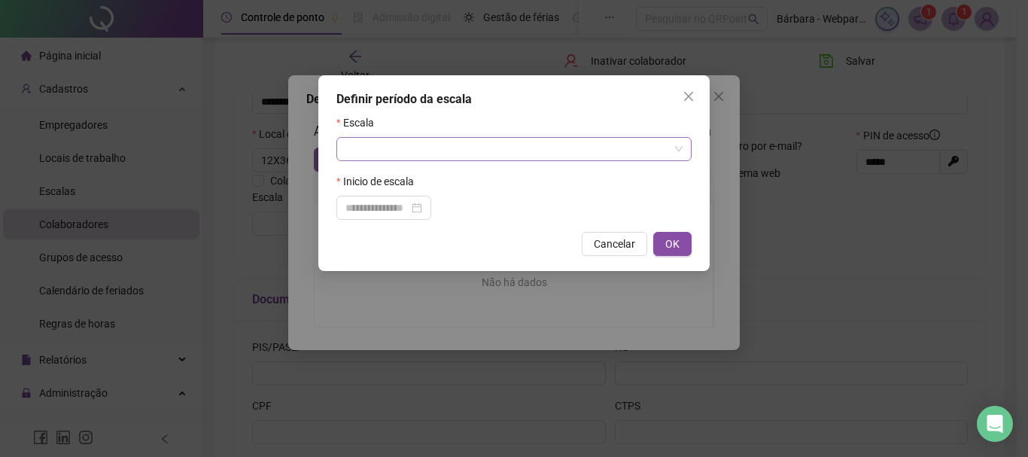
click at [471, 144] on input "search" at bounding box center [507, 149] width 324 height 23
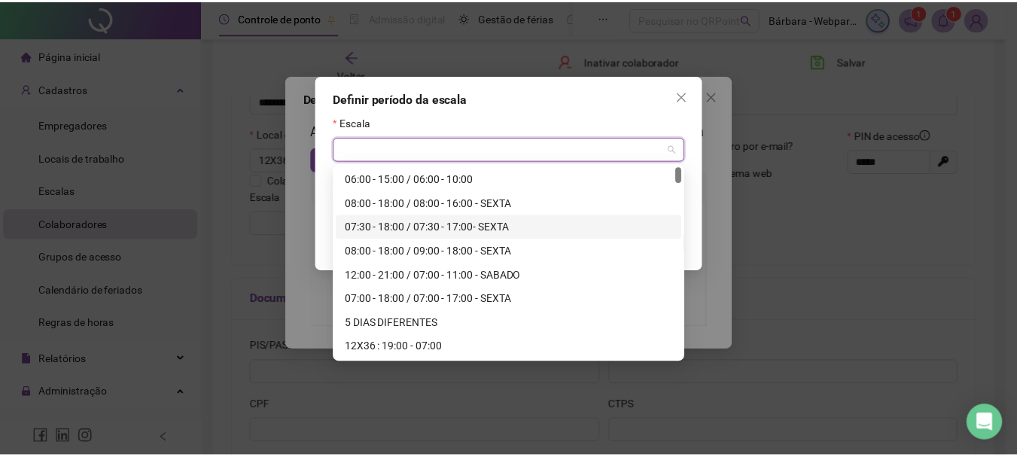
scroll to position [75, 0]
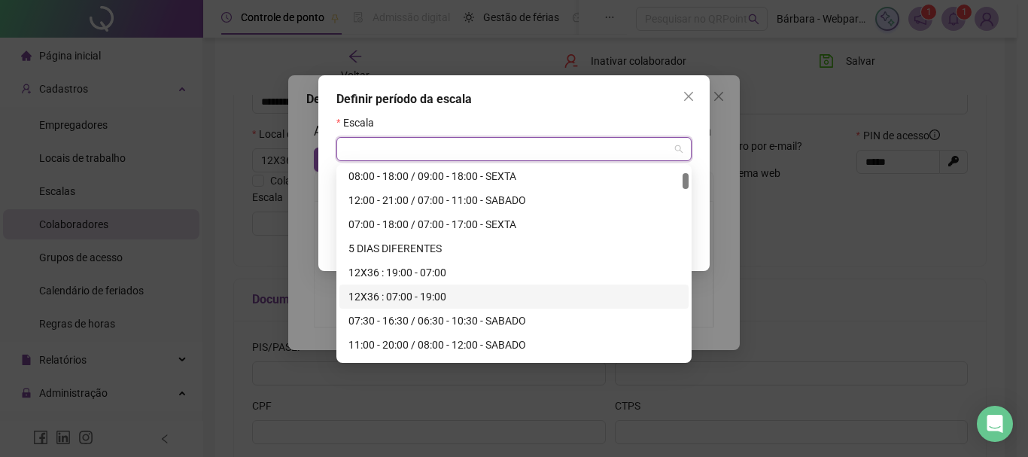
click at [443, 294] on div "12X36 : 07:00 - 19:00" at bounding box center [513, 296] width 331 height 17
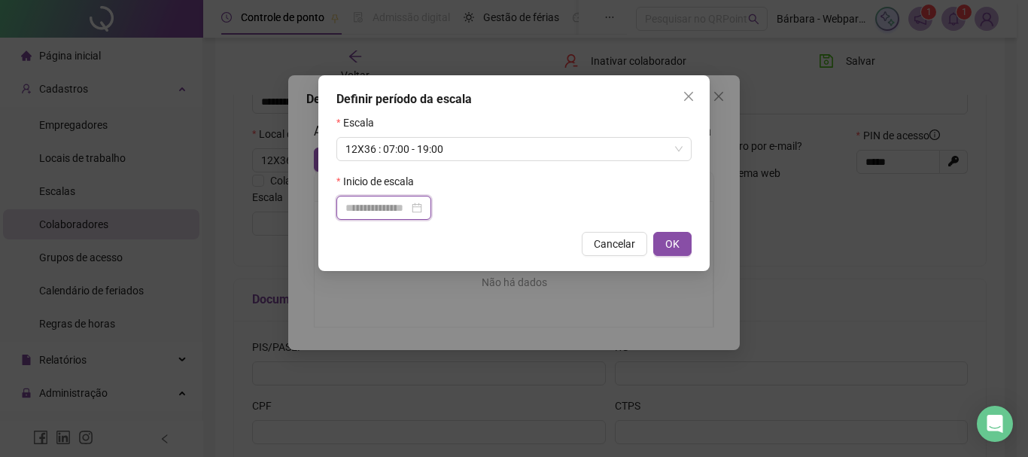
click at [376, 216] on div at bounding box center [383, 208] width 95 height 24
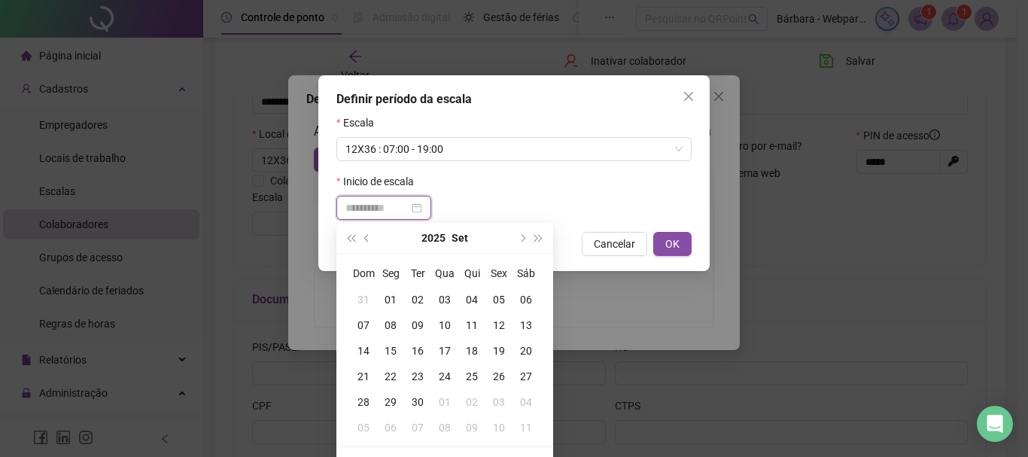
type input "**********"
click at [361, 381] on div "21" at bounding box center [363, 376] width 27 height 17
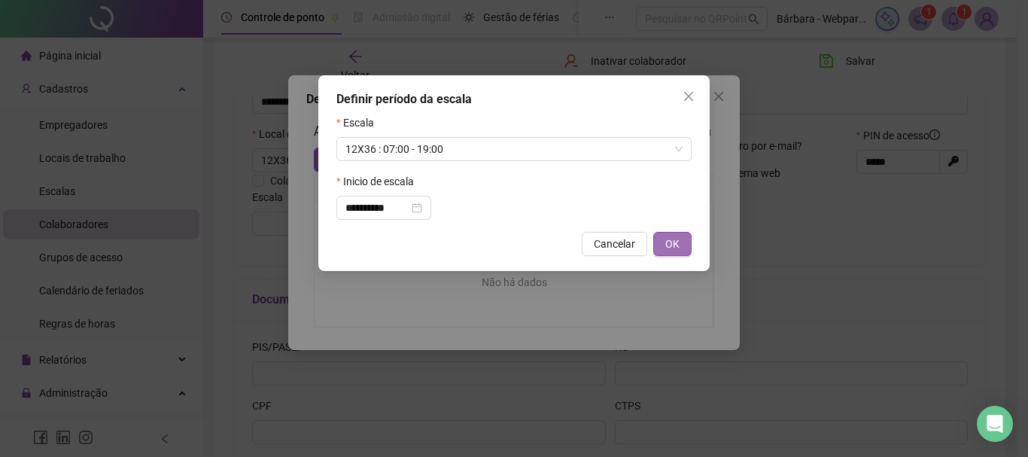
click at [671, 241] on span "OK" at bounding box center [672, 244] width 14 height 17
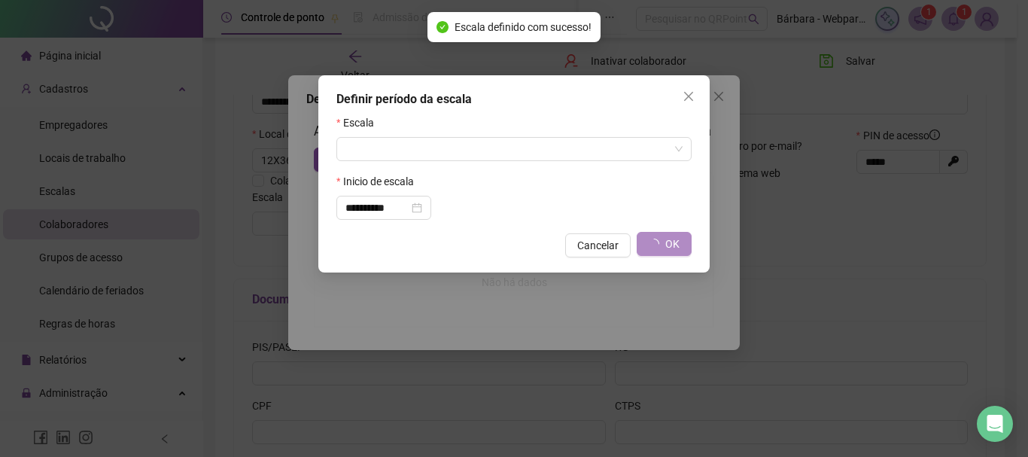
type input "**********"
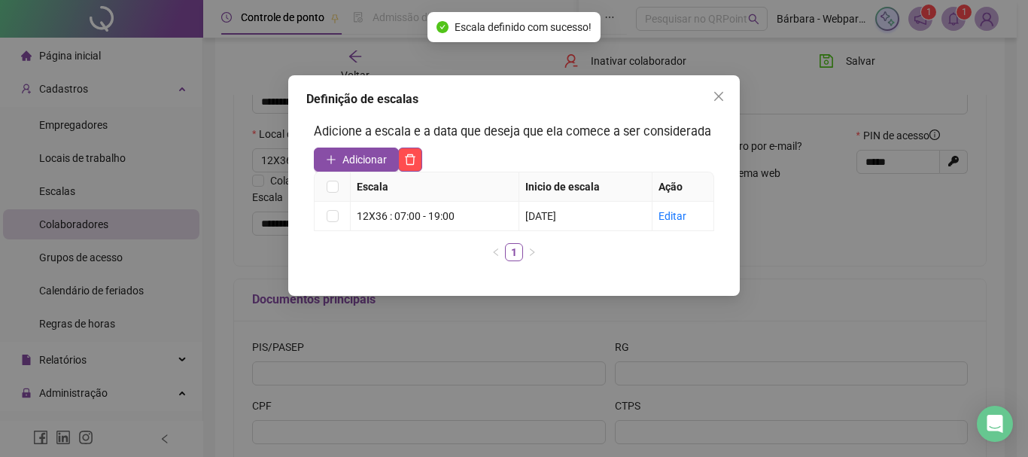
click at [721, 99] on icon "close" at bounding box center [718, 96] width 9 height 9
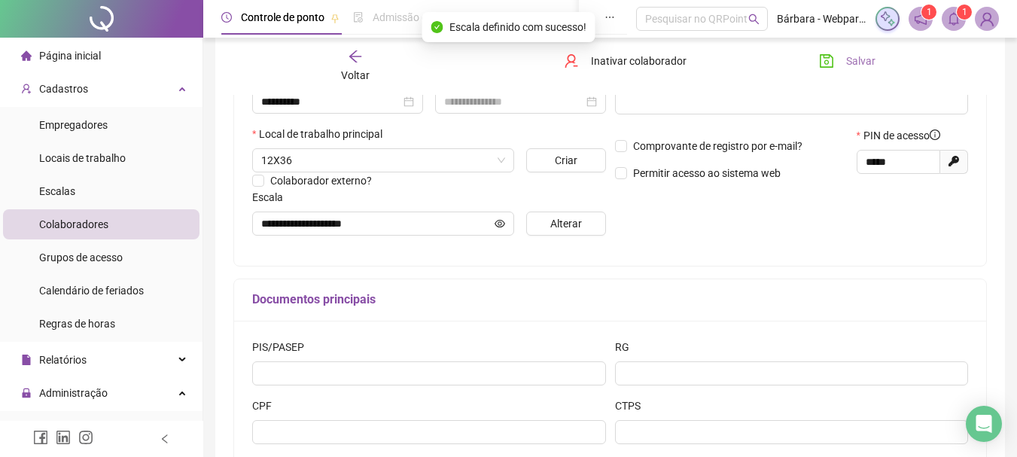
click at [864, 61] on span "Salvar" at bounding box center [860, 61] width 29 height 17
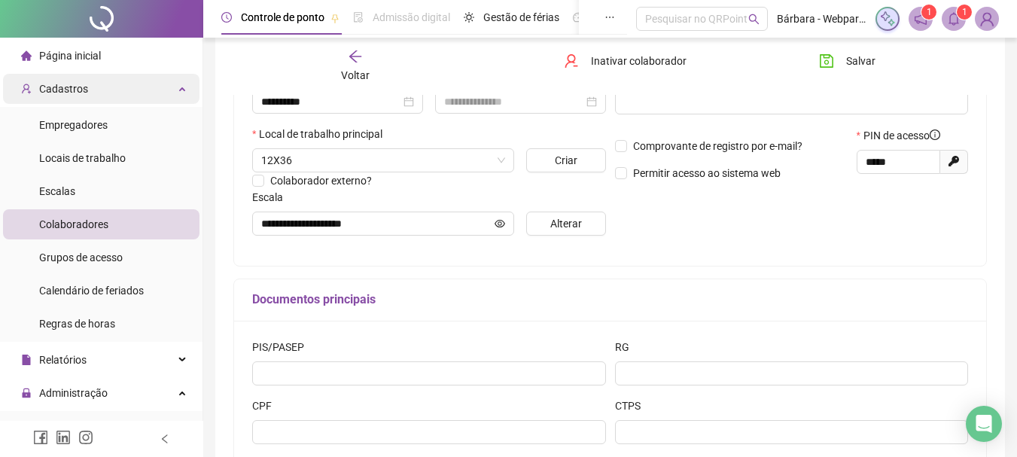
click at [82, 76] on span "Cadastros" at bounding box center [54, 89] width 67 height 30
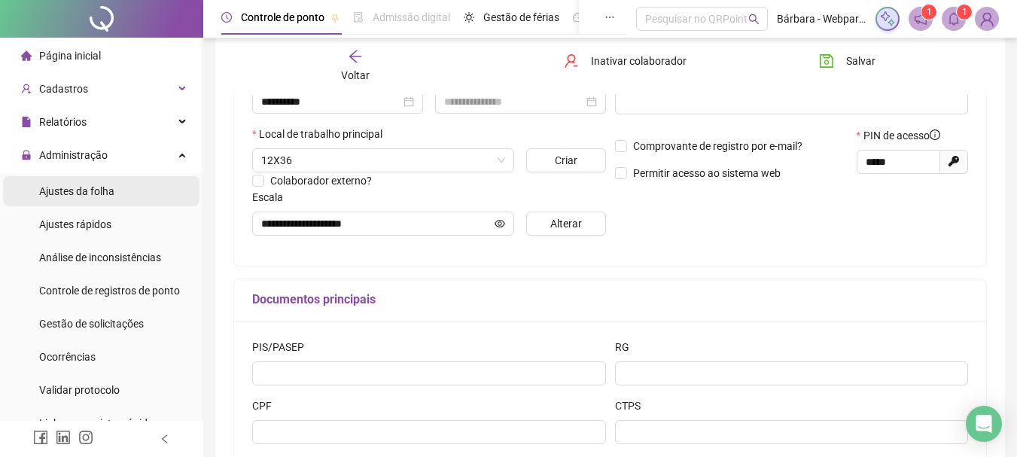
click at [111, 190] on span "Ajustes da folha" at bounding box center [76, 191] width 75 height 12
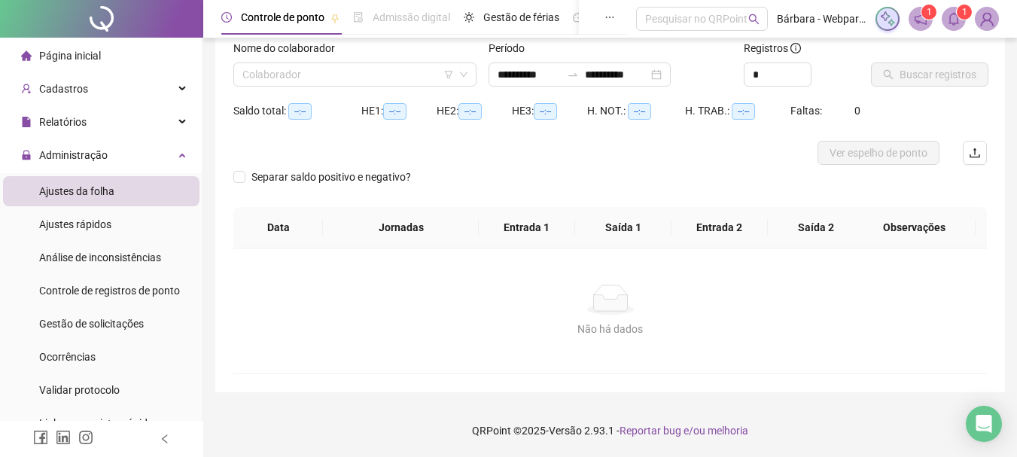
scroll to position [99, 0]
type input "**********"
click at [296, 66] on input "search" at bounding box center [347, 74] width 211 height 23
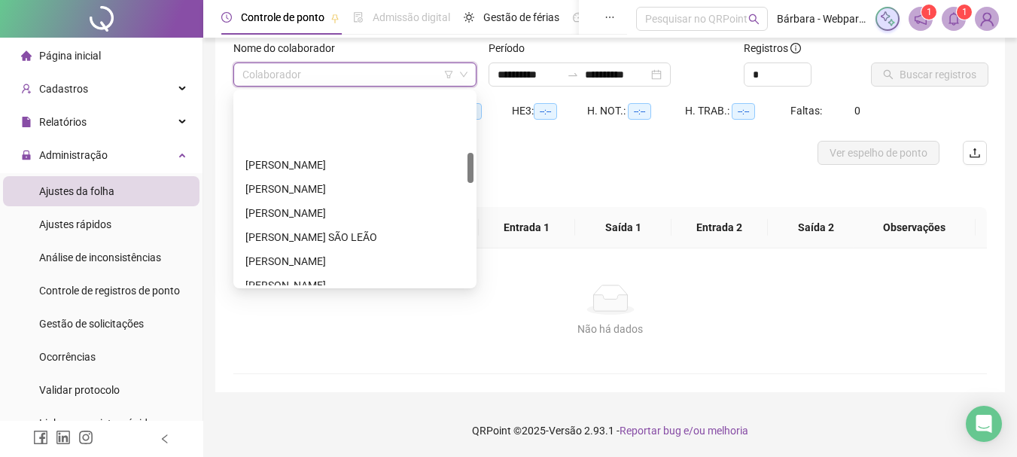
scroll to position [452, 0]
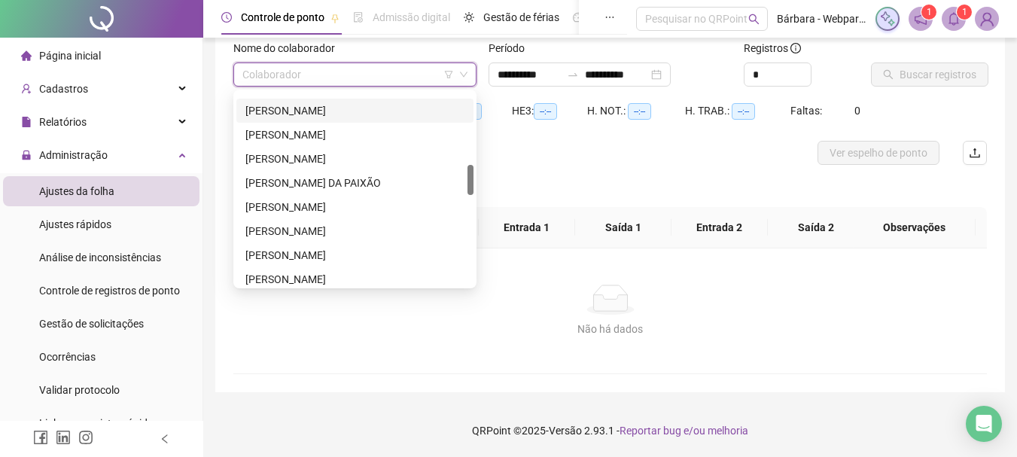
click at [336, 104] on div "[PERSON_NAME]" at bounding box center [354, 110] width 219 height 17
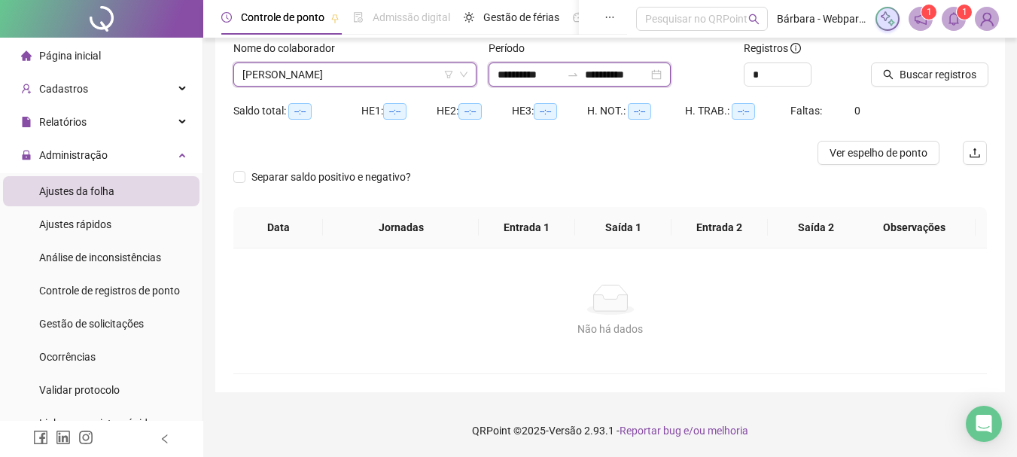
click at [507, 76] on input "**********" at bounding box center [528, 74] width 63 height 17
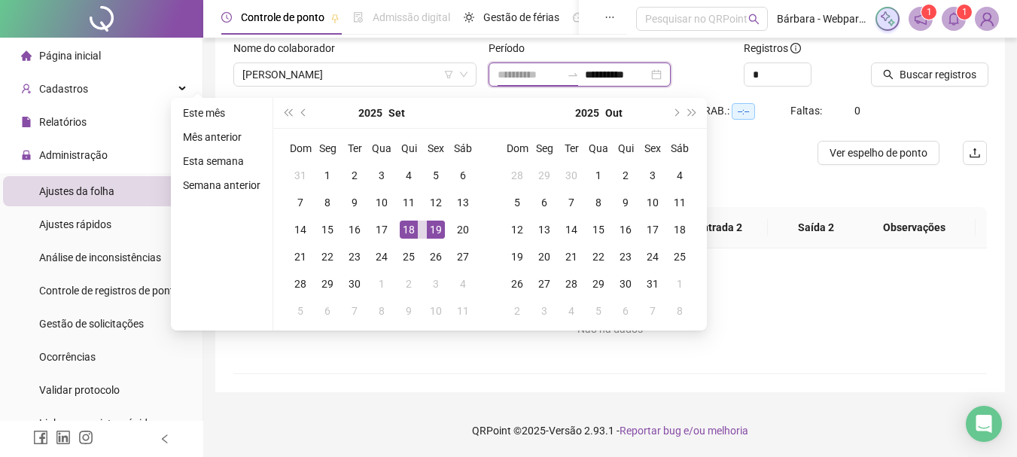
type input "**********"
click at [409, 229] on div "18" at bounding box center [409, 230] width 18 height 18
type input "**********"
click at [437, 233] on div "19" at bounding box center [436, 230] width 18 height 18
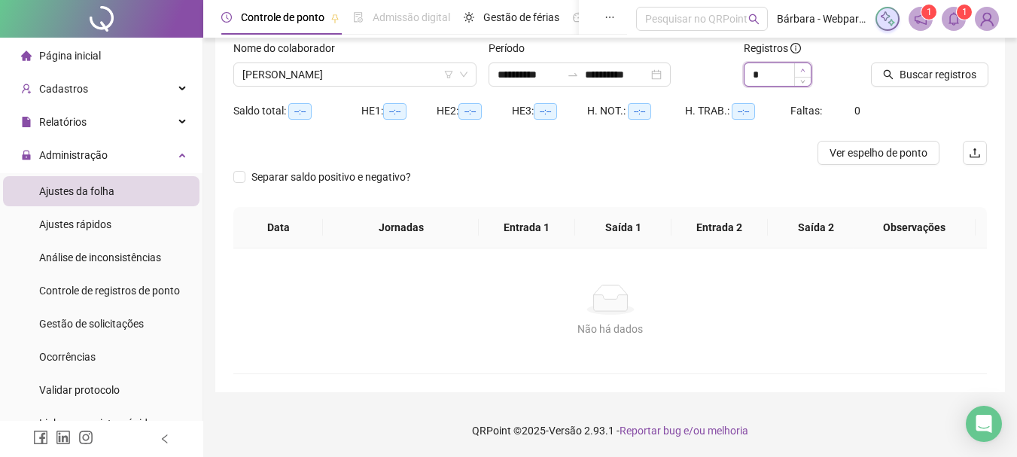
click at [802, 71] on icon "up" at bounding box center [802, 70] width 5 height 5
type input "*"
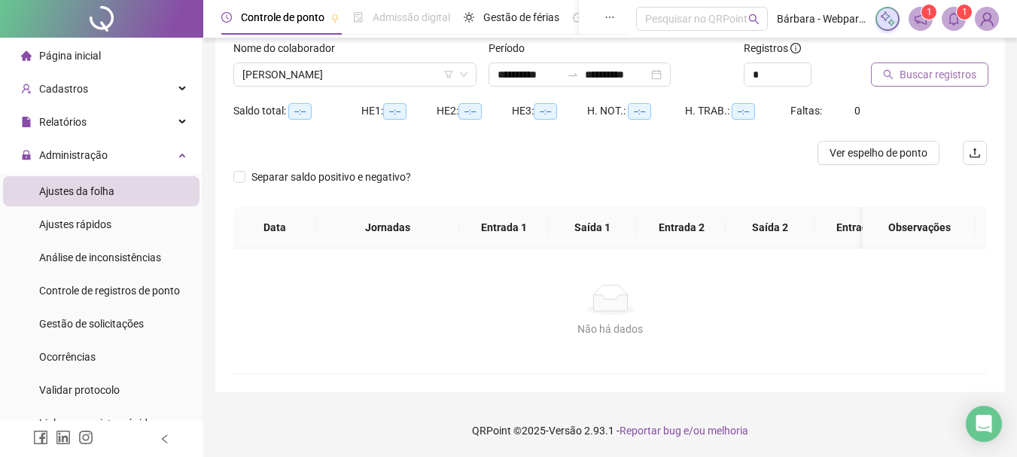
click at [890, 72] on icon "search" at bounding box center [889, 75] width 10 height 10
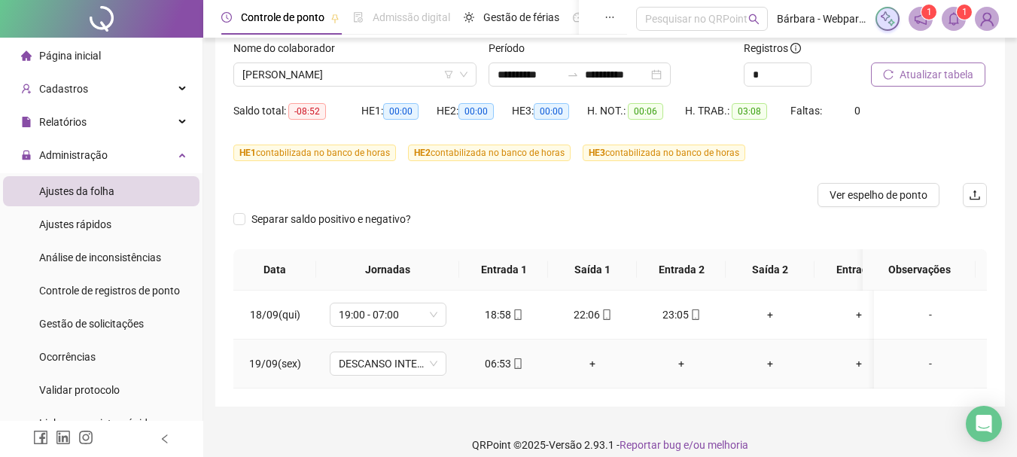
click at [519, 363] on icon "mobile" at bounding box center [518, 363] width 11 height 11
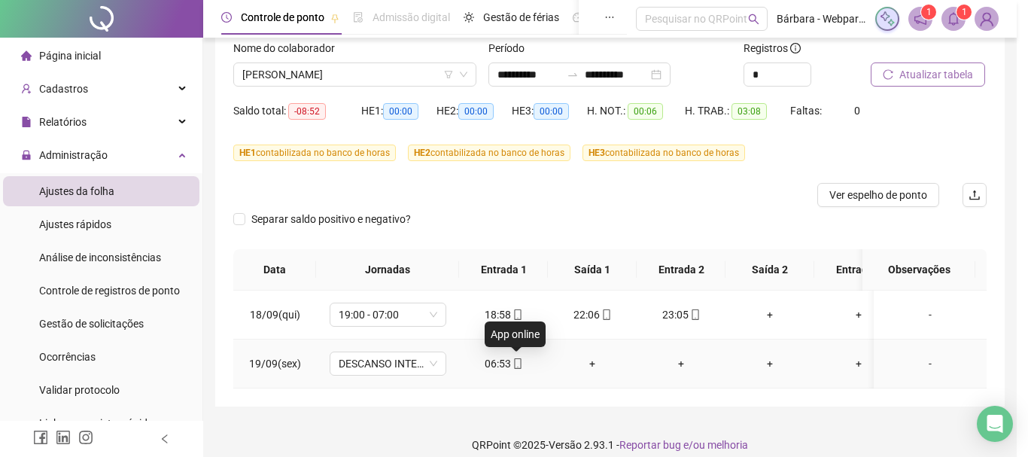
type input "**********"
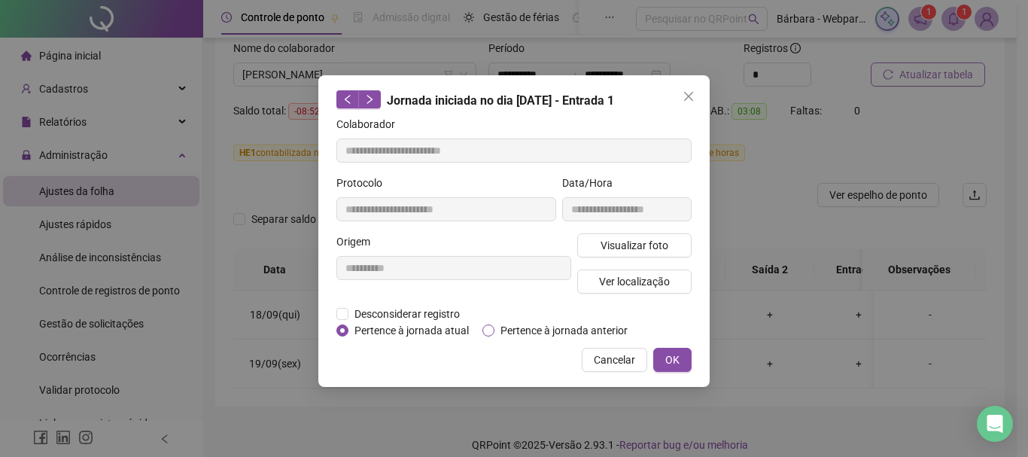
click at [525, 329] on span "Pertence à jornada anterior" at bounding box center [563, 330] width 139 height 17
click at [663, 355] on button "OK" at bounding box center [672, 360] width 38 height 24
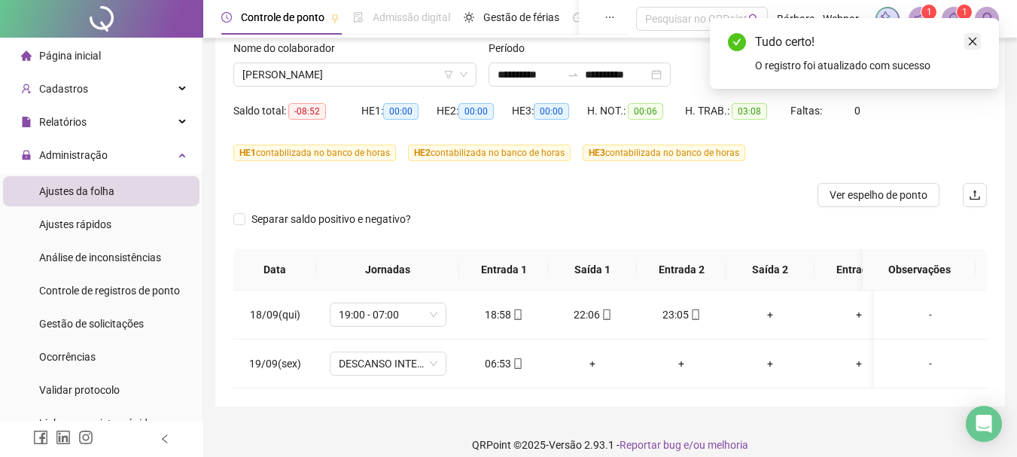
click at [972, 41] on icon "close" at bounding box center [973, 42] width 8 height 8
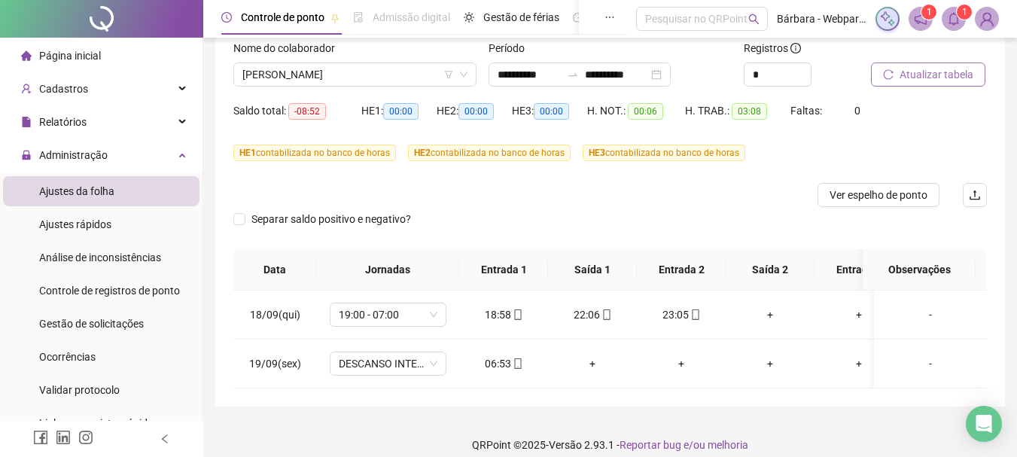
click at [939, 75] on span "Atualizar tabela" at bounding box center [936, 74] width 74 height 17
click at [914, 69] on span "Atualizar tabela" at bounding box center [936, 74] width 74 height 17
click at [318, 75] on span "[PERSON_NAME]" at bounding box center [354, 74] width 225 height 23
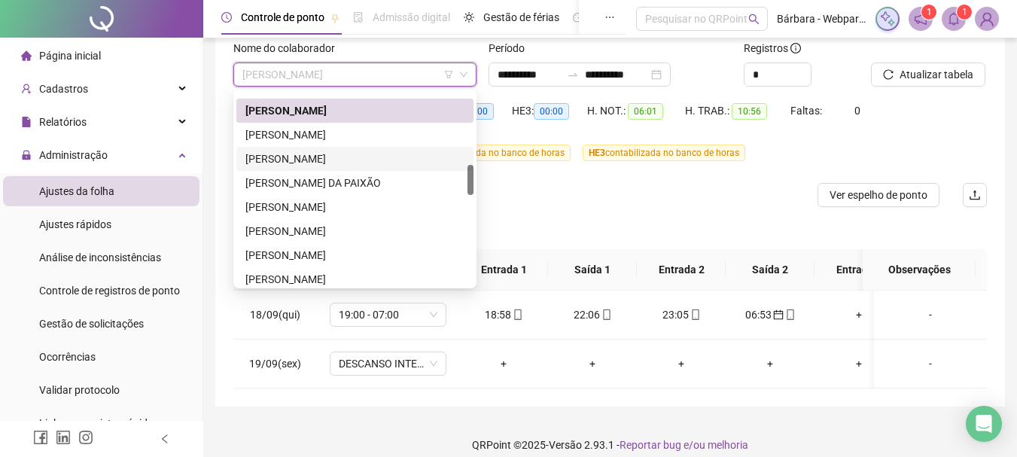
click at [332, 160] on div "[PERSON_NAME]" at bounding box center [354, 159] width 219 height 17
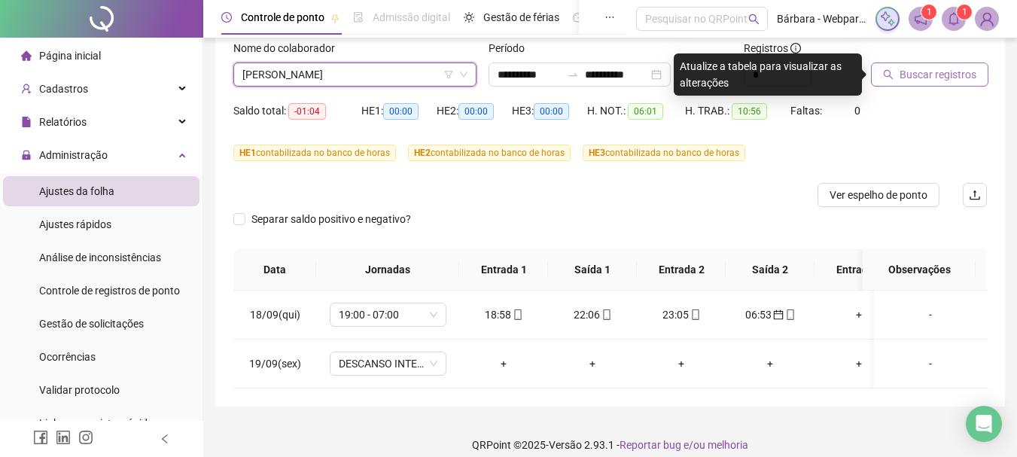
click at [930, 65] on button "Buscar registros" at bounding box center [929, 74] width 117 height 24
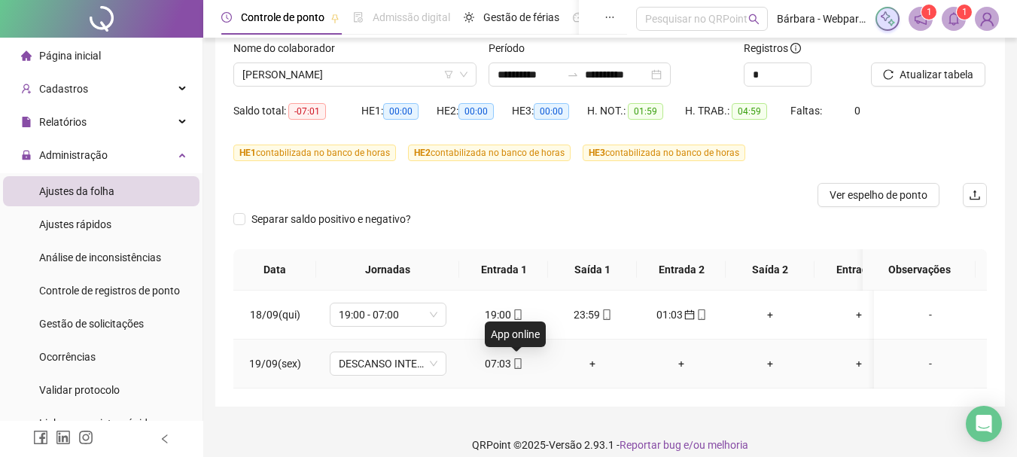
click at [515, 361] on icon "mobile" at bounding box center [518, 363] width 11 height 11
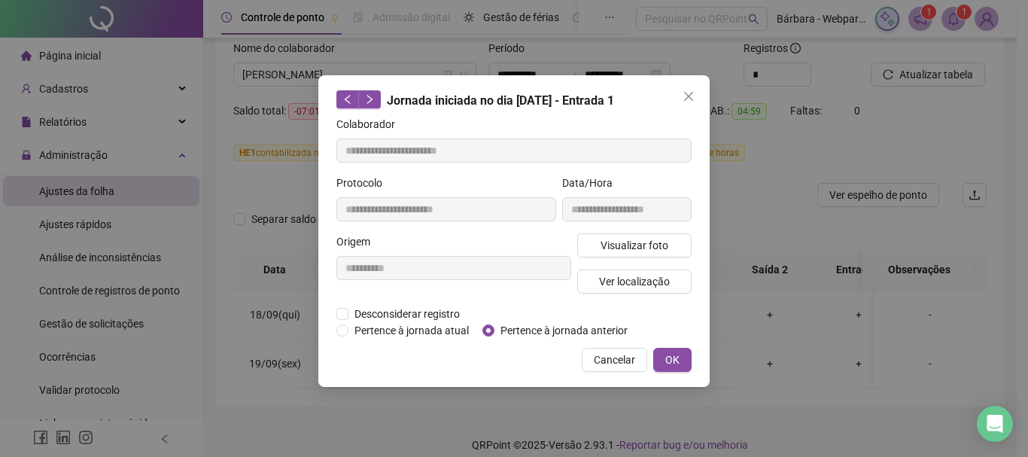
click at [522, 330] on span "Pertence à jornada anterior" at bounding box center [563, 330] width 139 height 17
click at [667, 357] on span "OK" at bounding box center [672, 359] width 14 height 17
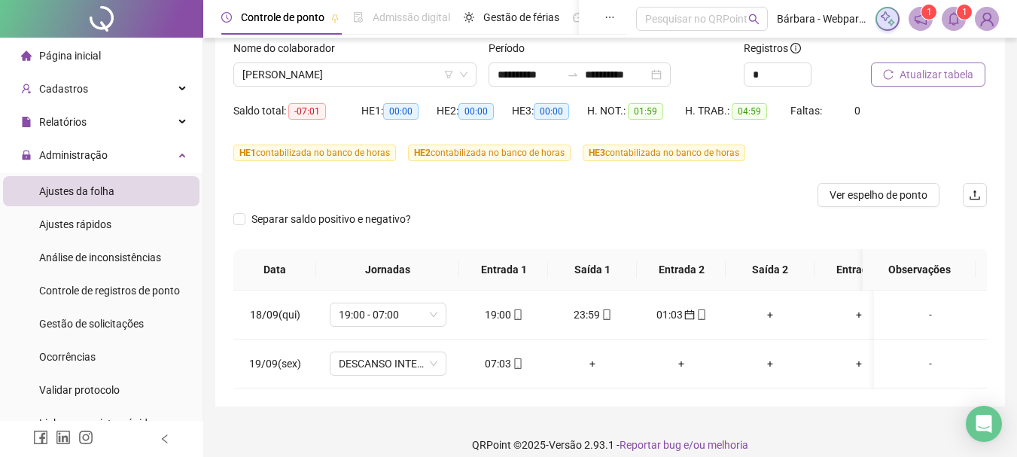
click at [928, 71] on span "Atualizar tabela" at bounding box center [936, 74] width 74 height 17
click at [516, 366] on icon "mobile" at bounding box center [518, 363] width 11 height 11
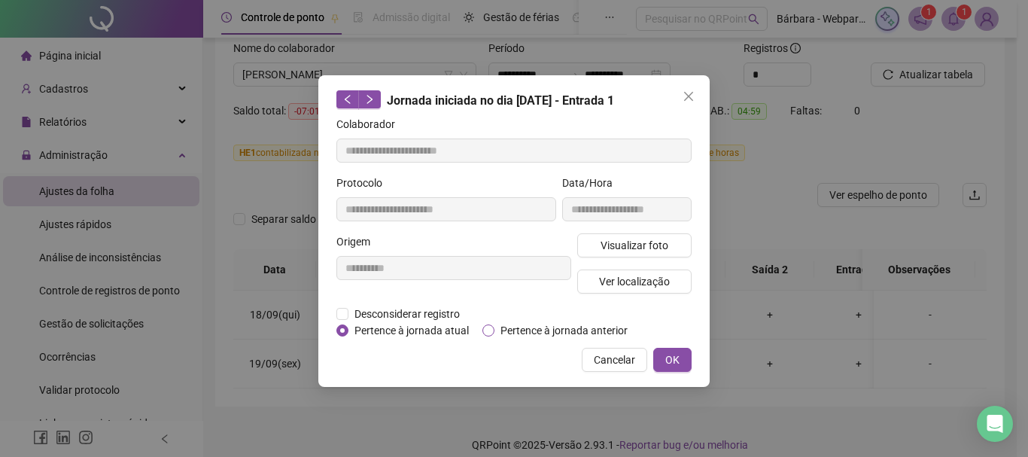
click at [513, 333] on span "Pertence à jornada anterior" at bounding box center [563, 330] width 139 height 17
click at [676, 353] on span "OK" at bounding box center [672, 359] width 14 height 17
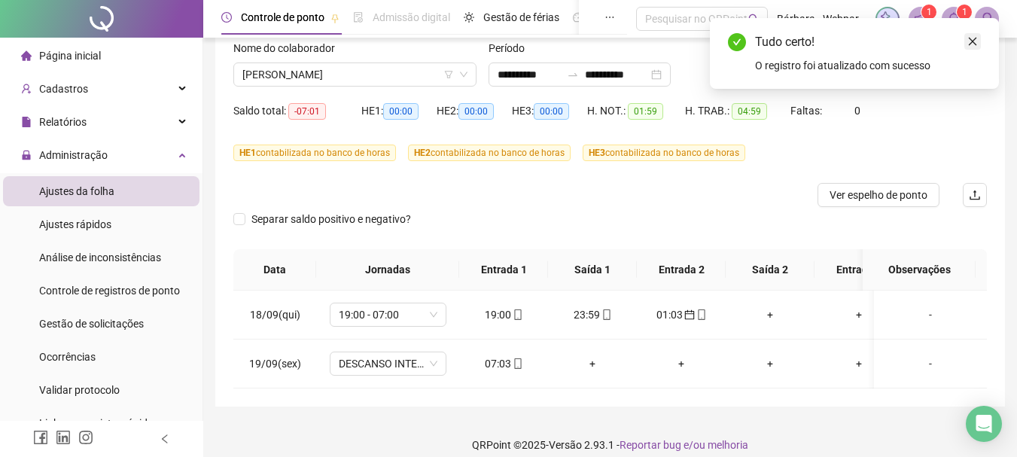
click at [966, 41] on link "Close" at bounding box center [972, 41] width 17 height 17
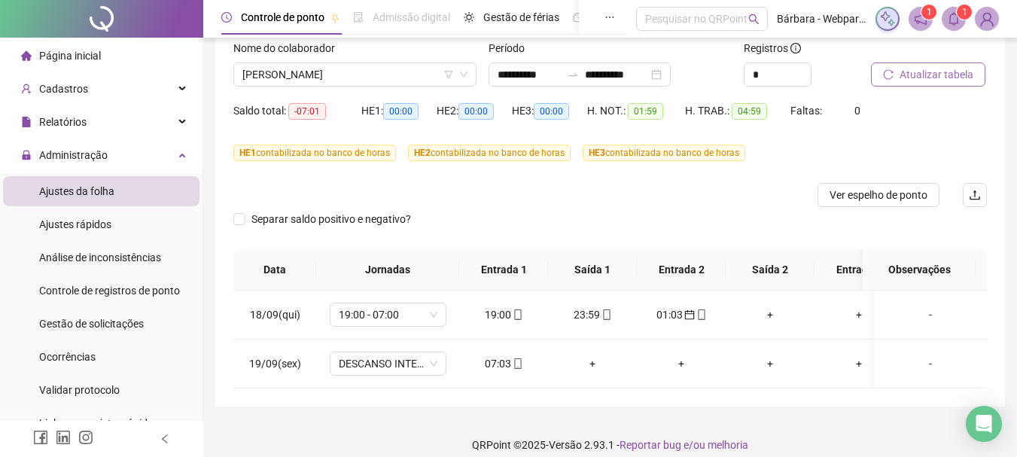
click at [951, 72] on span "Atualizar tabela" at bounding box center [936, 74] width 74 height 17
